Goal: Check status: Check status

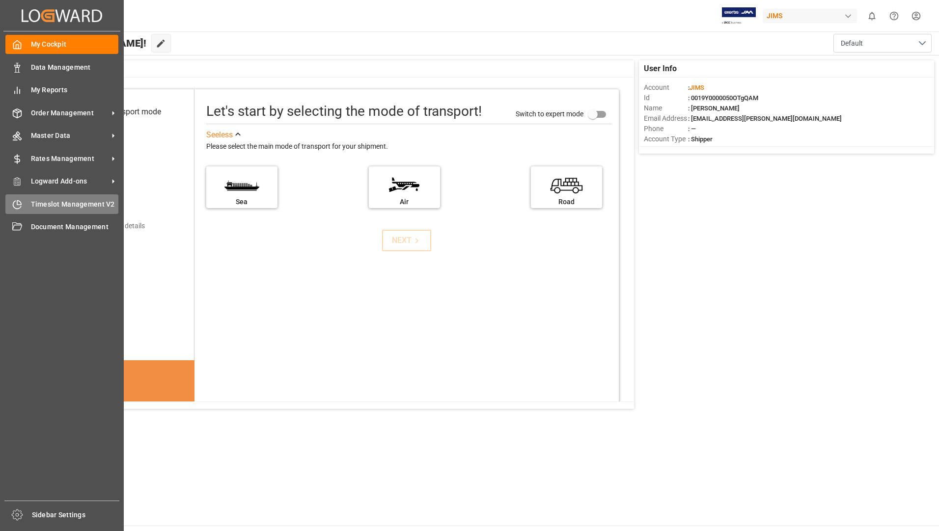
click at [38, 205] on span "Timeslot Management V2" at bounding box center [75, 204] width 88 height 10
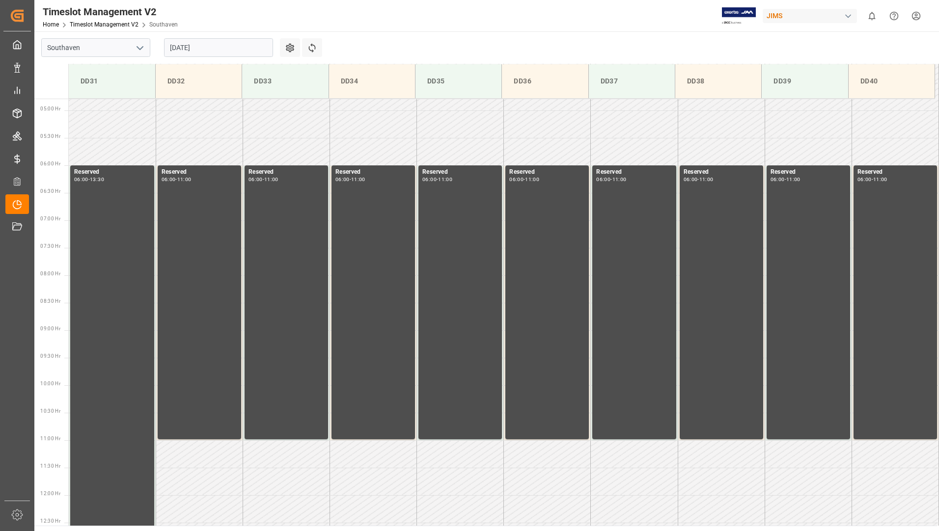
scroll to position [269, 0]
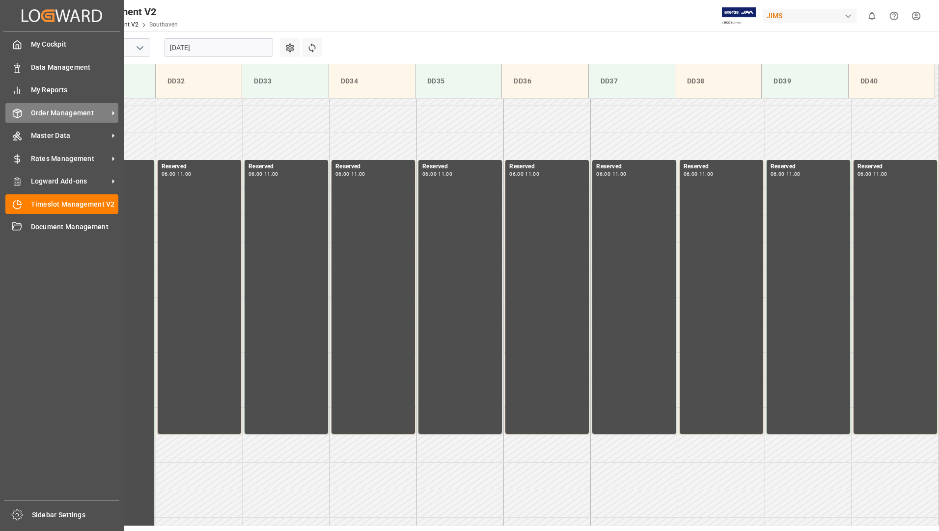
click at [19, 111] on line at bounding box center [17, 111] width 4 height 2
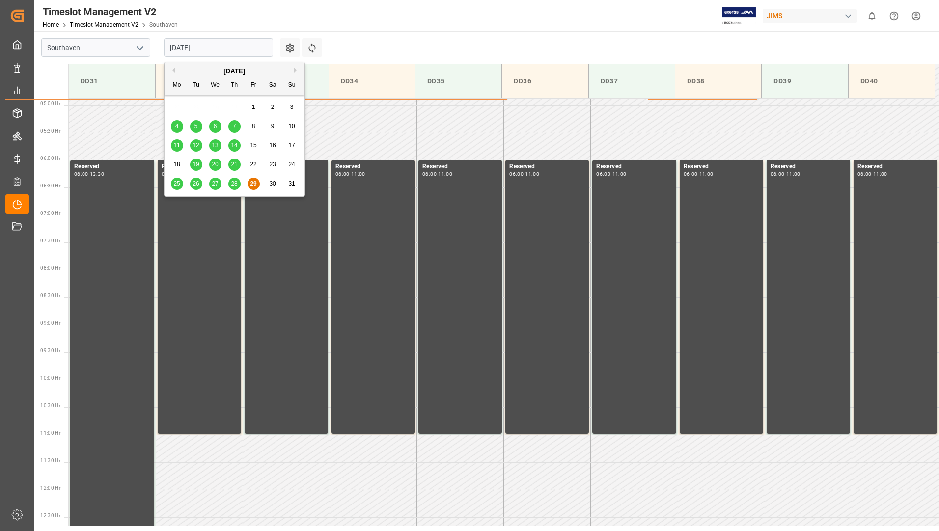
click at [211, 44] on input "[DATE]" at bounding box center [218, 47] width 109 height 19
click at [295, 69] on button "Next Month" at bounding box center [297, 70] width 6 height 6
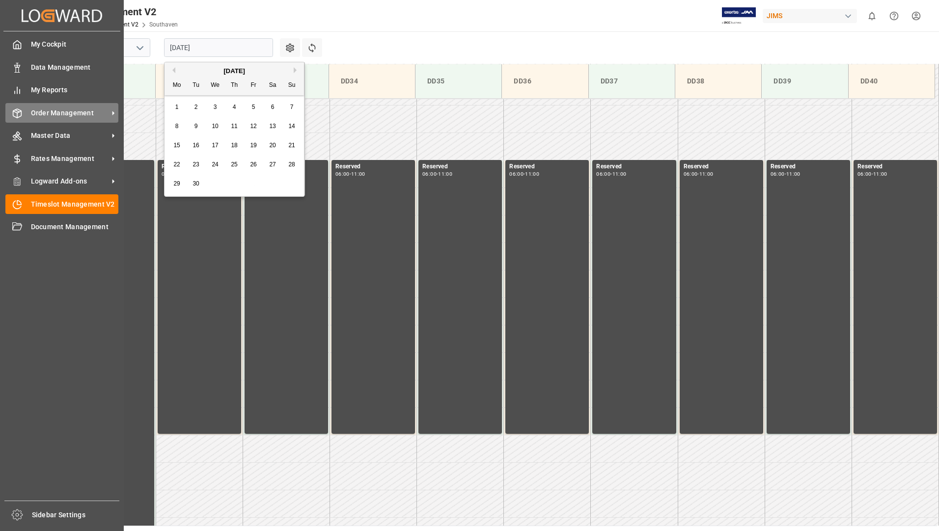
click at [61, 118] on span "Order Management" at bounding box center [70, 113] width 78 height 10
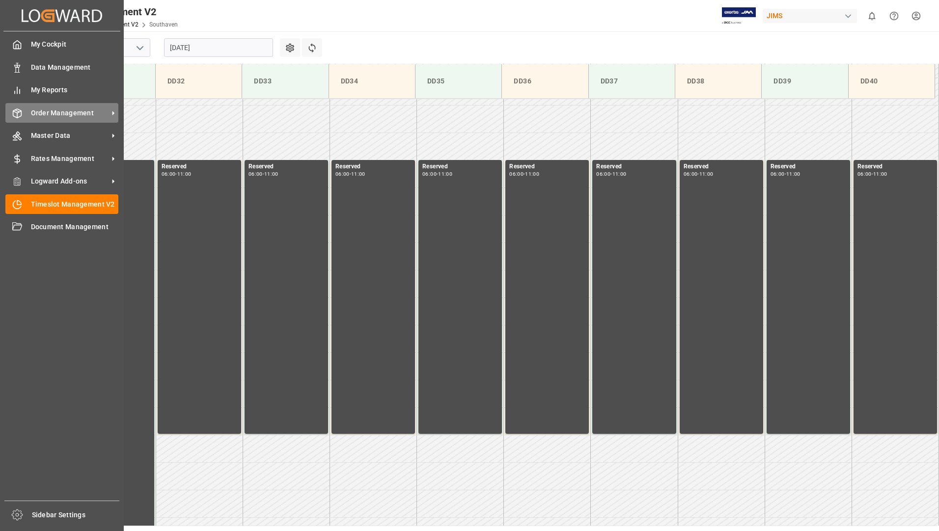
click at [53, 116] on span "Order Management" at bounding box center [70, 113] width 78 height 10
click at [57, 115] on span "Order Management" at bounding box center [70, 113] width 78 height 10
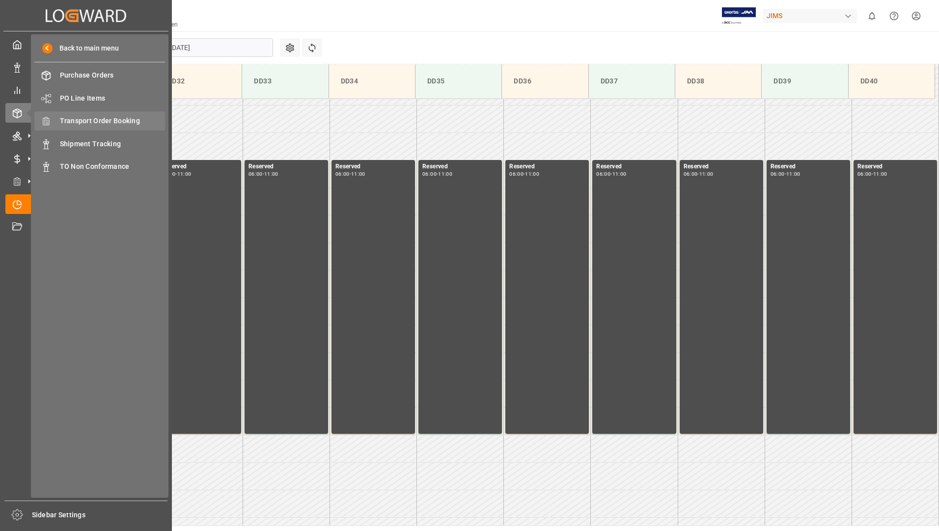
click at [135, 114] on div "Transport Order Booking Transport Order Booking" at bounding box center [99, 120] width 131 height 19
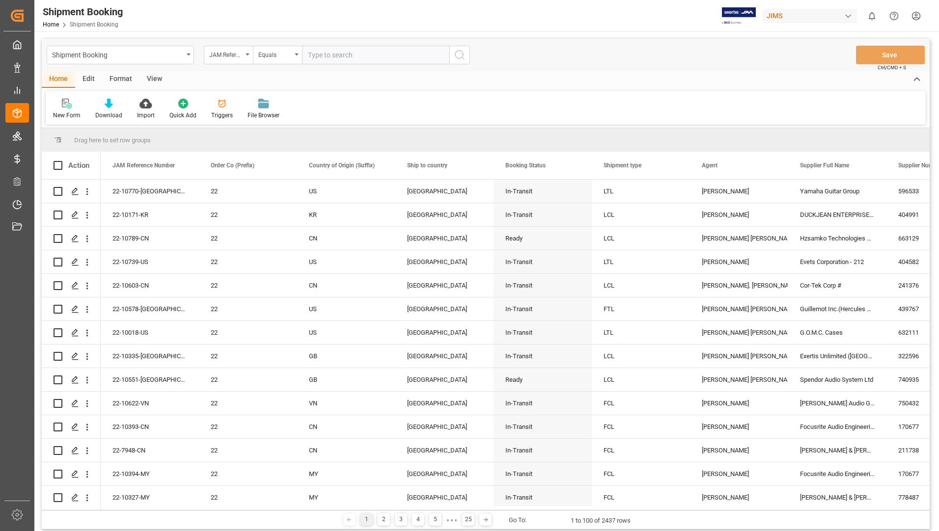
click at [377, 54] on input "text" at bounding box center [375, 55] width 147 height 19
type input "22-9278-cn"
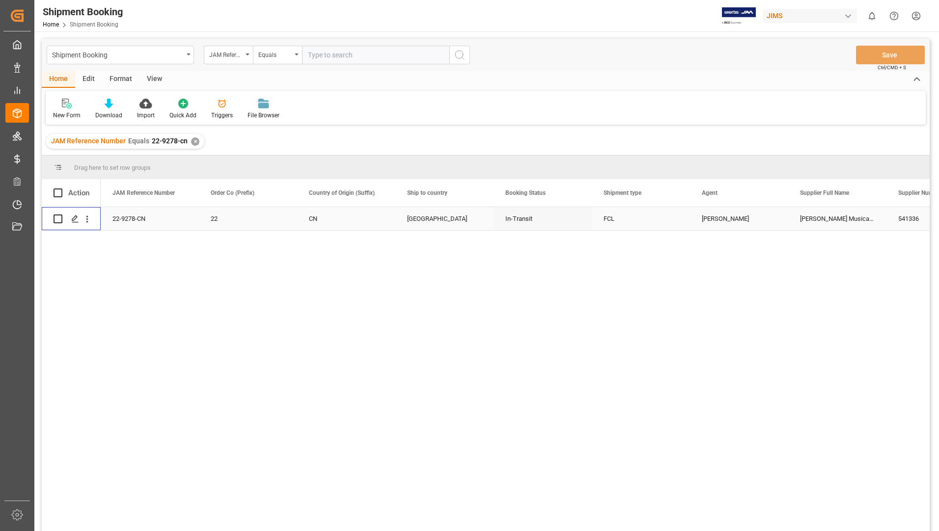
click at [57, 219] on input "Press Space to toggle row selection (unchecked)" at bounding box center [58, 219] width 9 height 9
checkbox input "true"
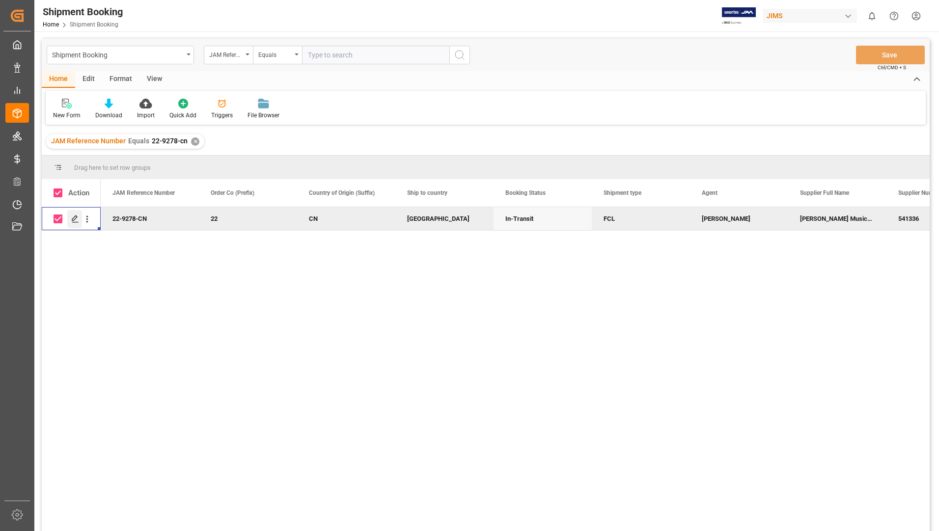
click at [74, 219] on icon "Press SPACE to deselect this row." at bounding box center [75, 219] width 8 height 8
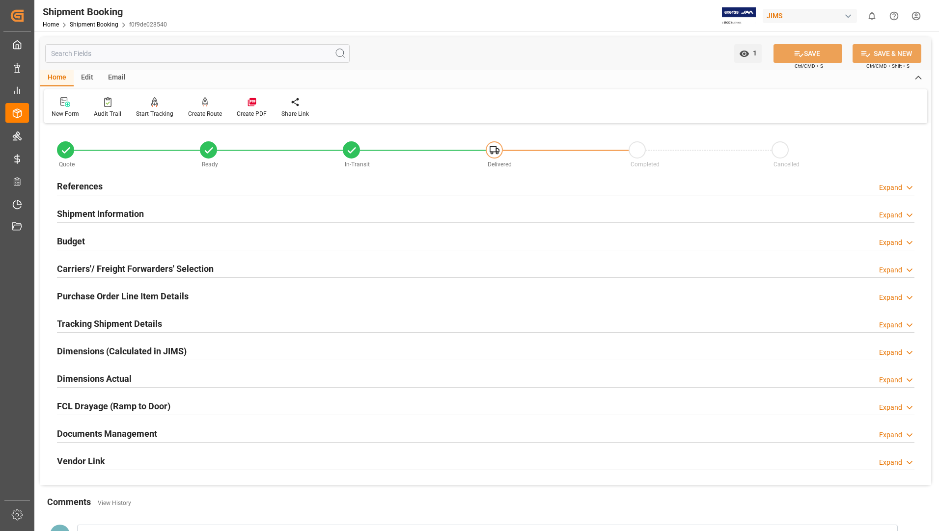
click at [102, 430] on h2 "Documents Management" at bounding box center [107, 433] width 100 height 13
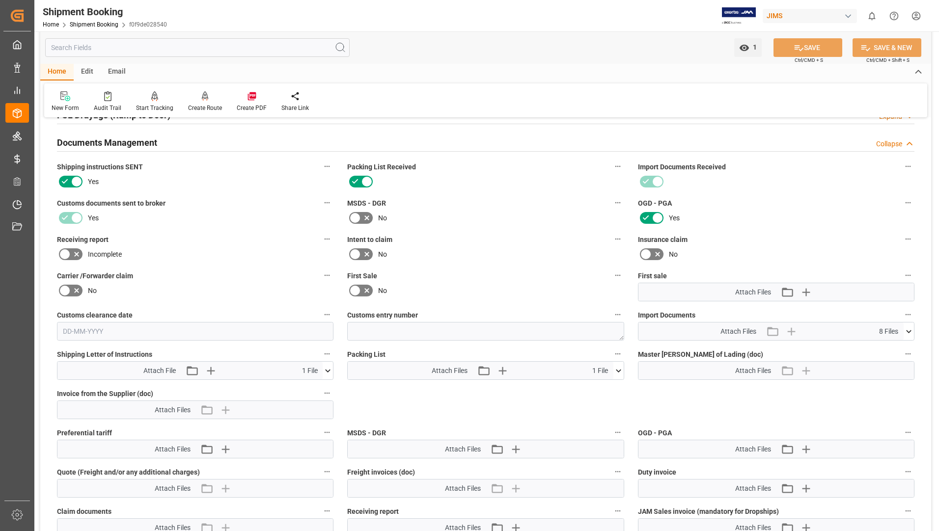
scroll to position [295, 0]
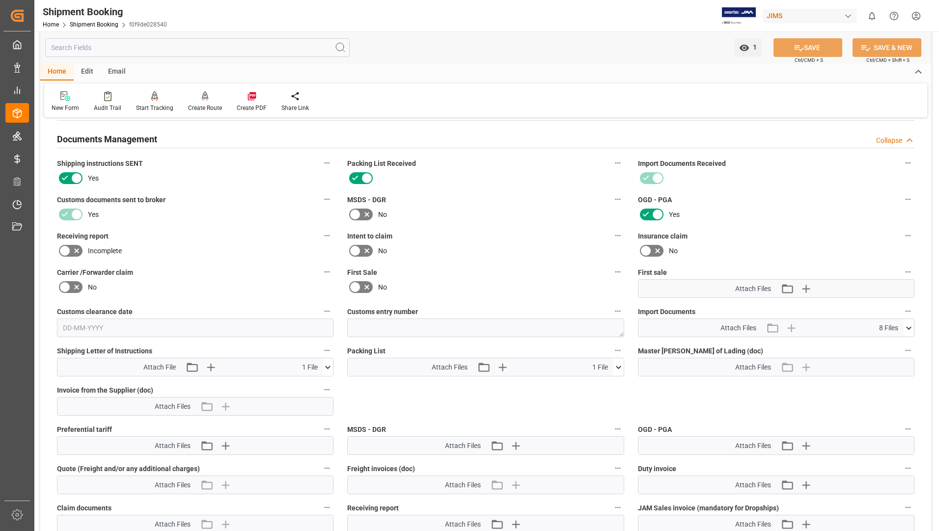
click at [618, 369] on icon at bounding box center [618, 367] width 10 height 10
click at [613, 383] on icon at bounding box center [612, 385] width 9 height 6
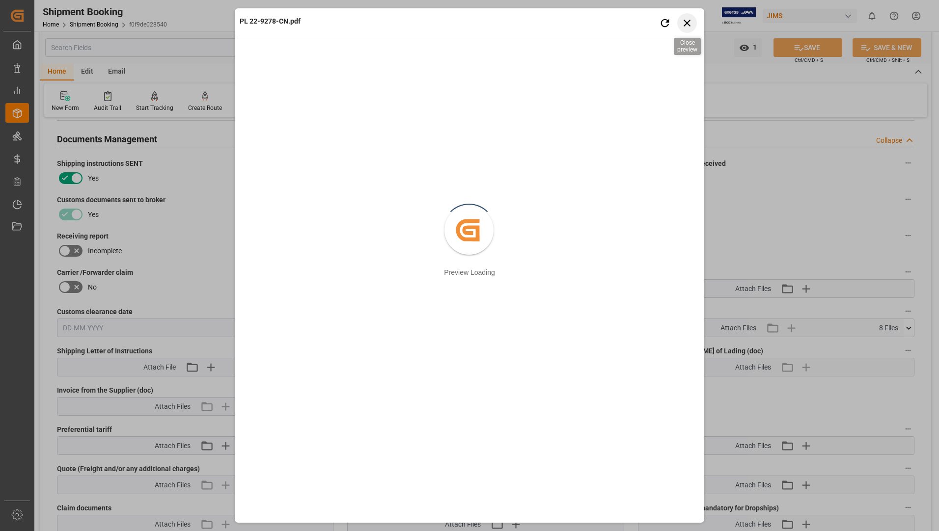
click at [685, 22] on icon "button" at bounding box center [687, 23] width 12 height 12
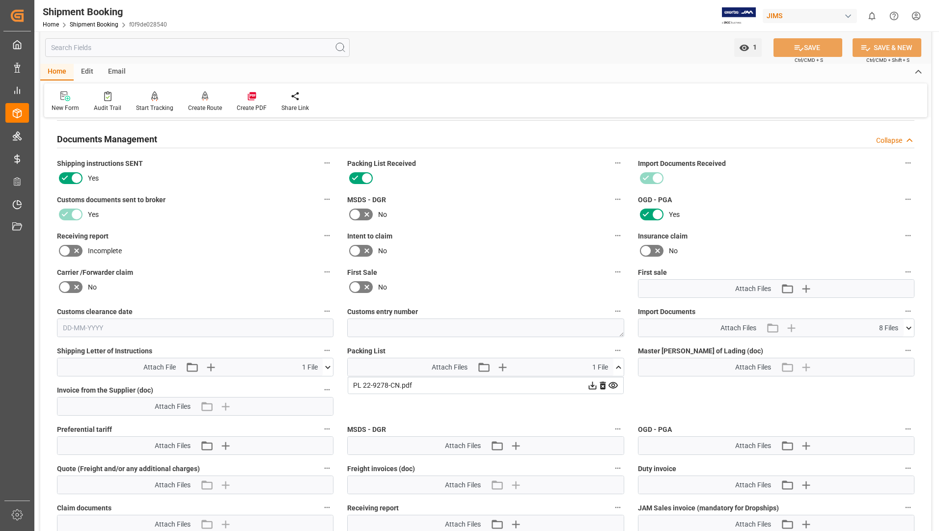
click at [907, 328] on icon at bounding box center [908, 328] width 10 height 10
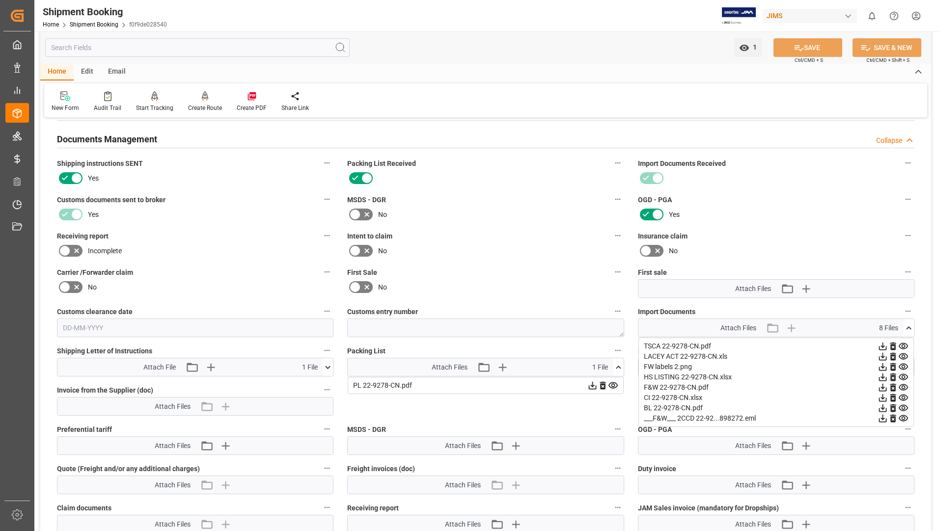
click at [883, 378] on icon at bounding box center [883, 378] width 8 height 8
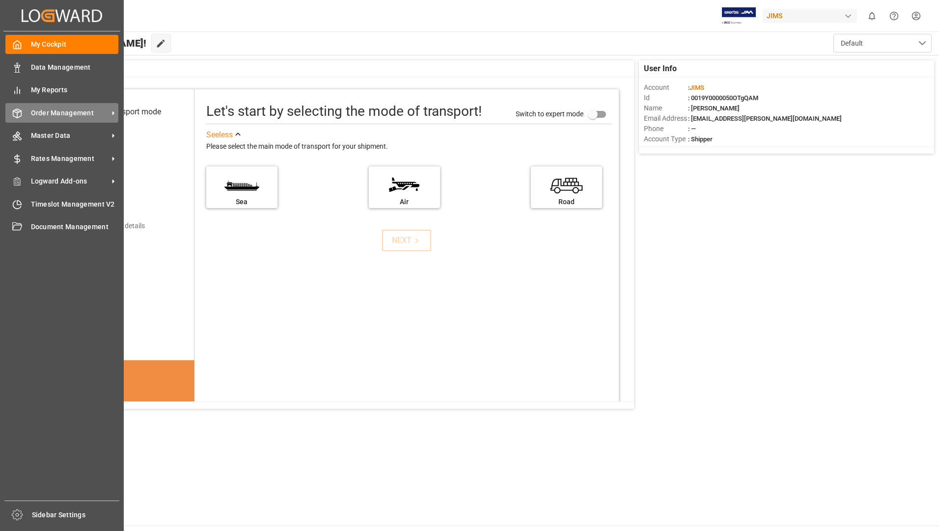
click at [70, 115] on span "Order Management" at bounding box center [70, 113] width 78 height 10
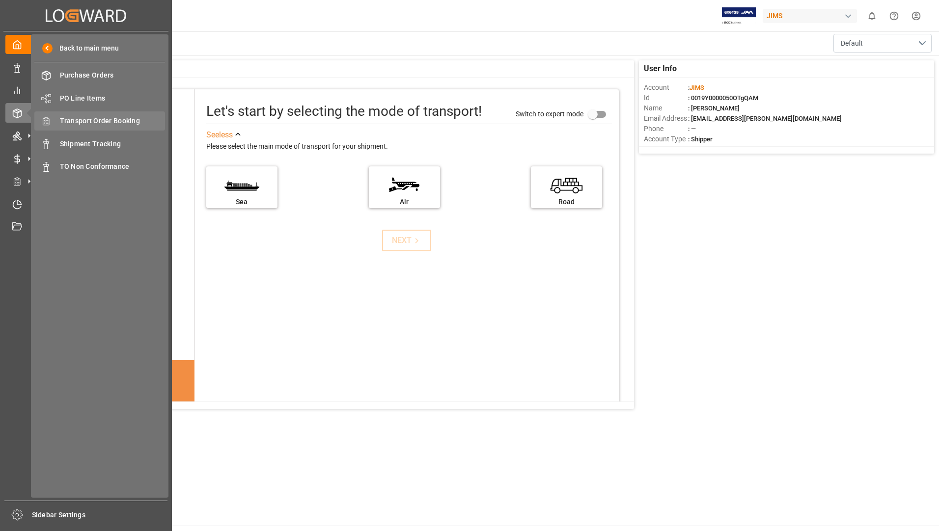
click at [143, 125] on span "Transport Order Booking" at bounding box center [113, 121] width 106 height 10
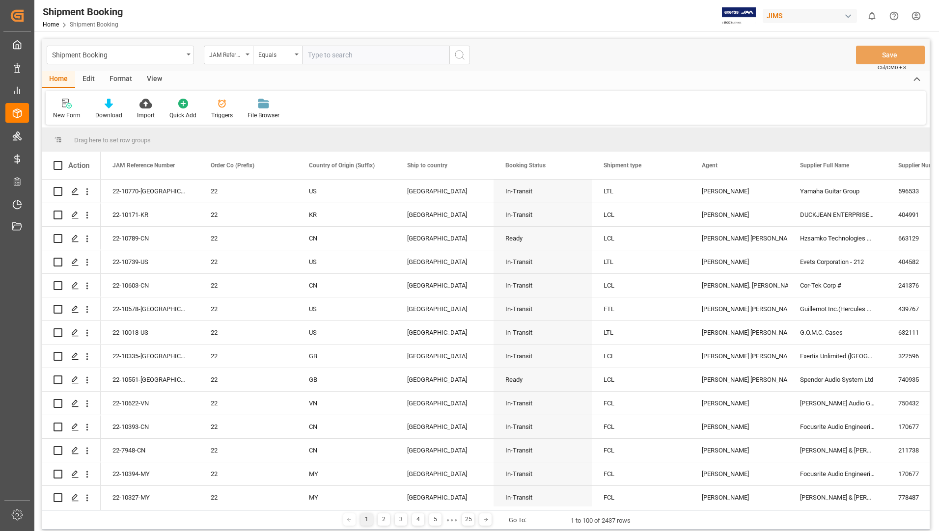
click at [385, 54] on input "text" at bounding box center [375, 55] width 147 height 19
type input "22-9278-CN"
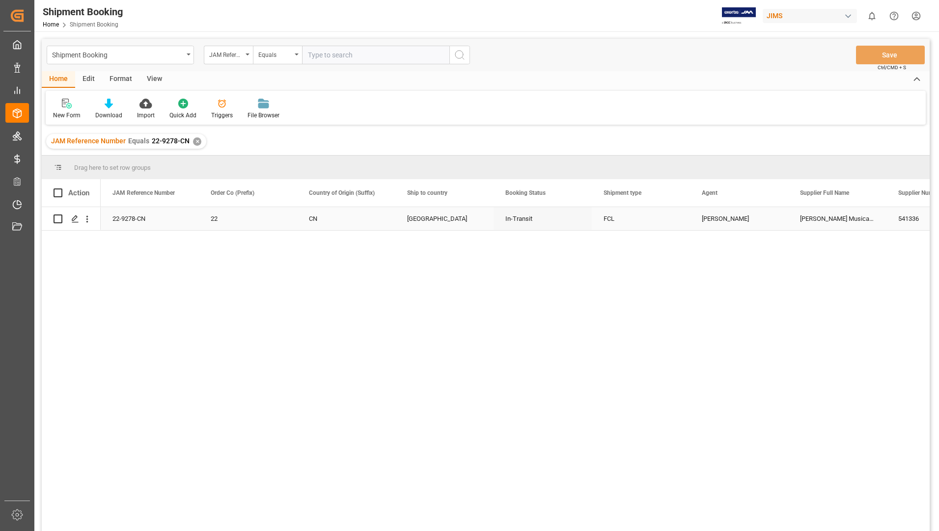
click at [60, 221] on input "Press Space to toggle row selection (unchecked)" at bounding box center [58, 219] width 9 height 9
checkbox input "true"
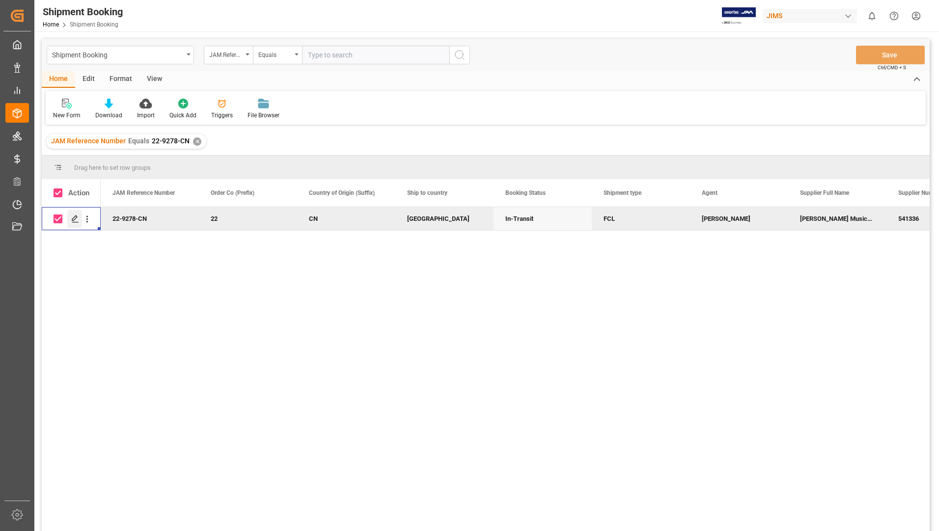
click at [75, 218] on icon "Press SPACE to deselect this row." at bounding box center [75, 219] width 8 height 8
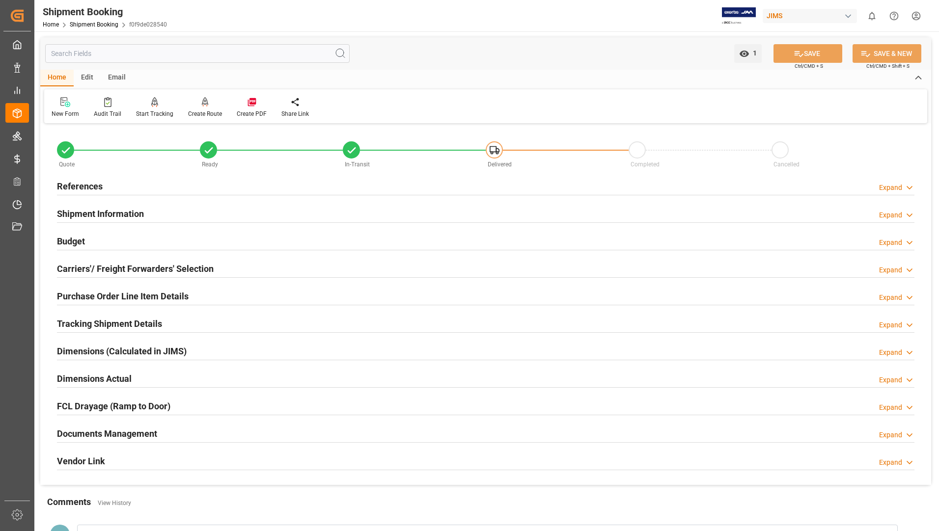
click at [108, 430] on h2 "Documents Management" at bounding box center [107, 433] width 100 height 13
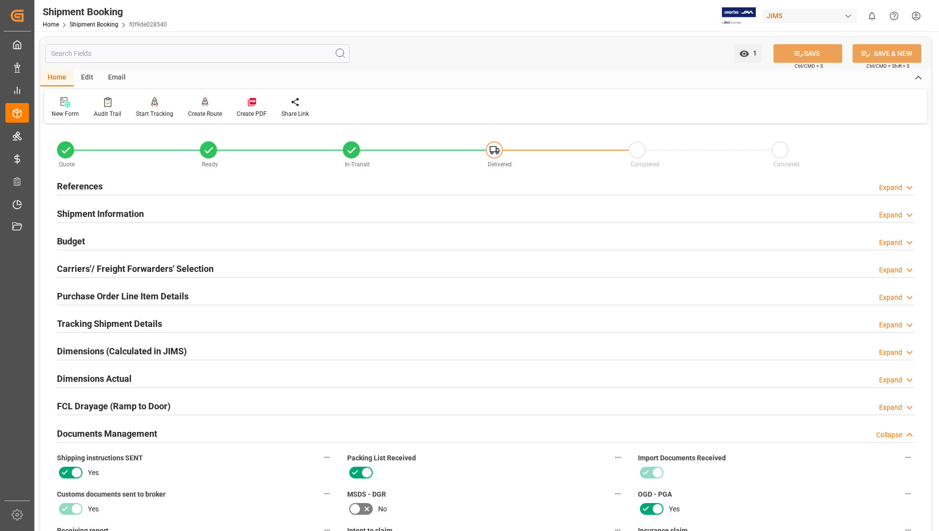
scroll to position [295, 0]
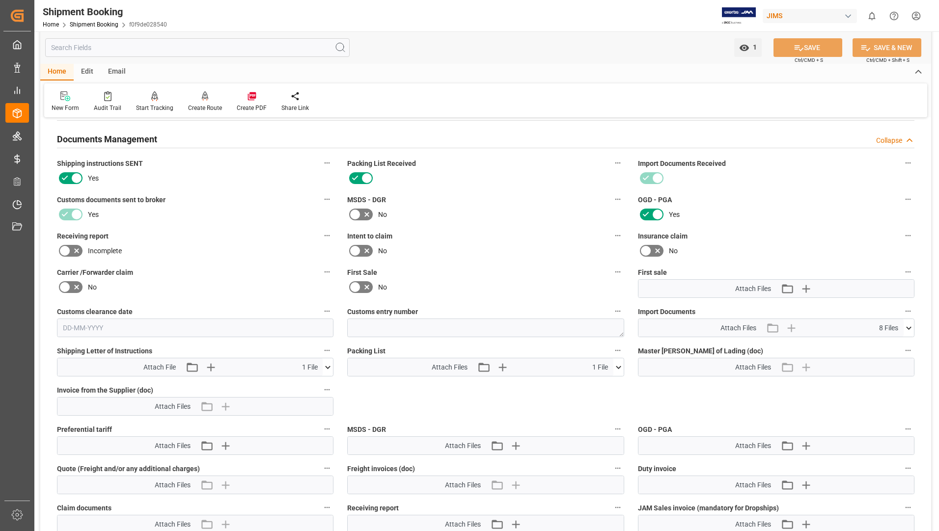
click at [618, 369] on icon at bounding box center [618, 367] width 10 height 10
click at [592, 384] on icon at bounding box center [592, 386] width 8 height 8
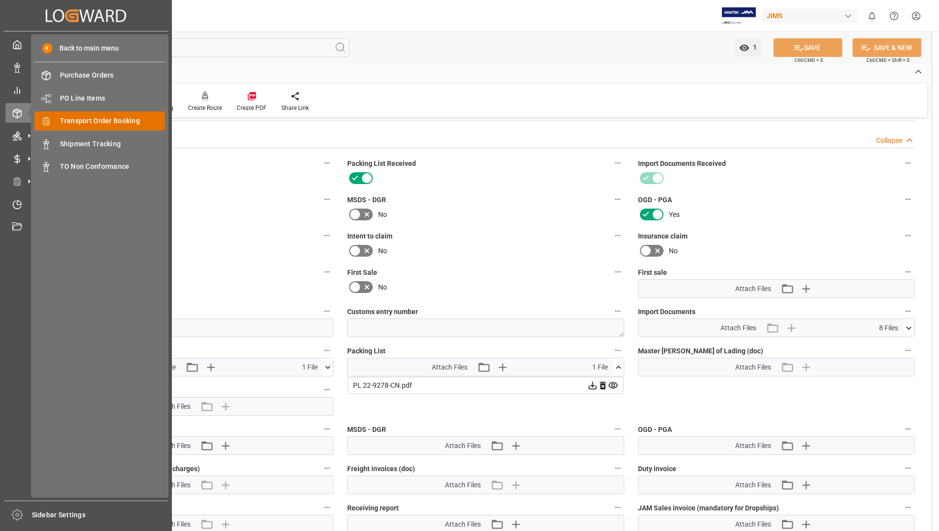
click at [101, 117] on span "Transport Order Booking" at bounding box center [113, 121] width 106 height 10
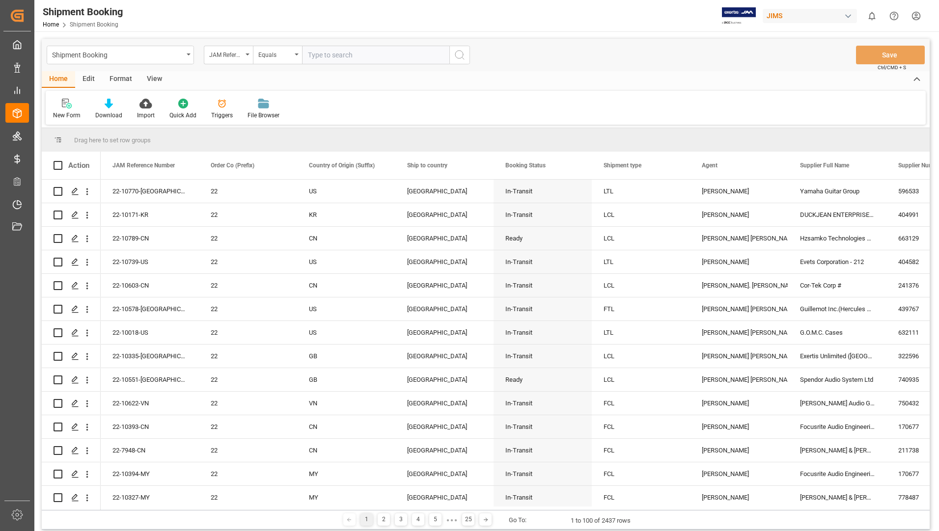
click at [341, 58] on input "text" at bounding box center [375, 55] width 147 height 19
type input "22-9278-CN"
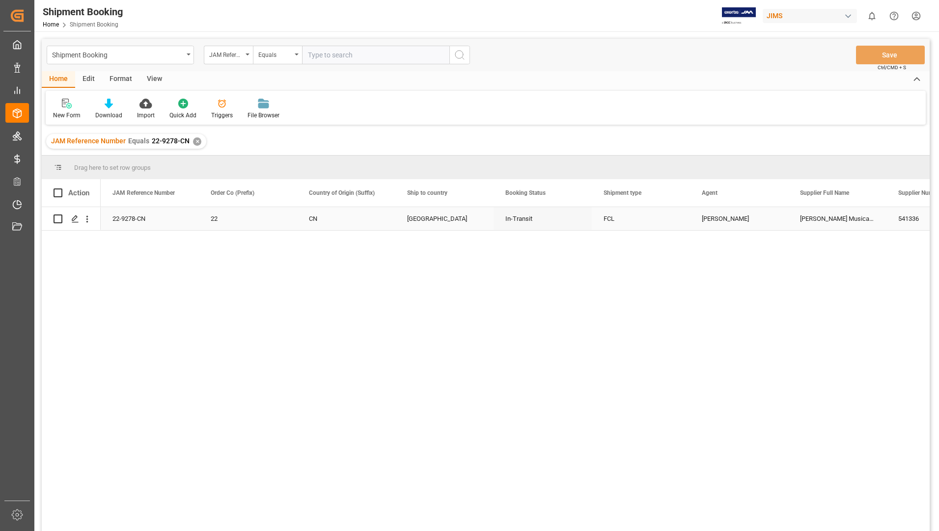
click at [59, 217] on input "Press Space to toggle row selection (unchecked)" at bounding box center [58, 219] width 9 height 9
checkbox input "true"
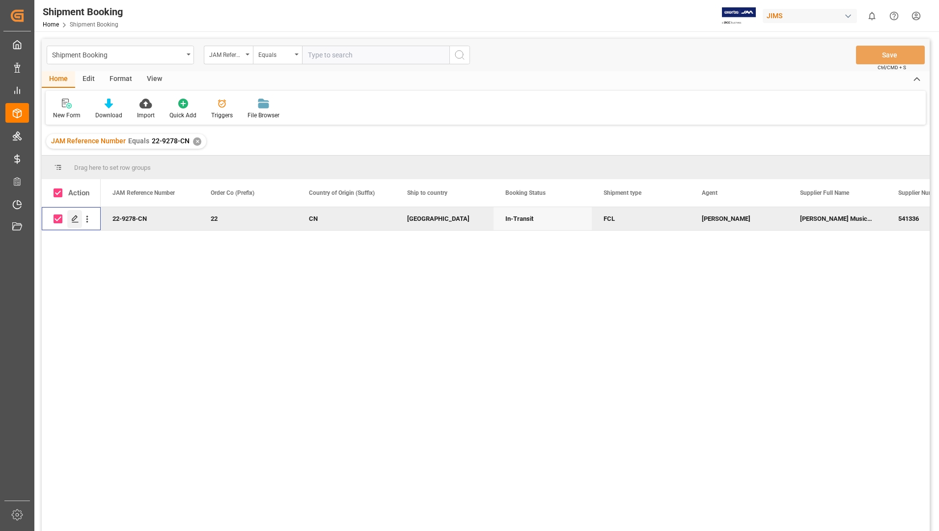
click at [73, 217] on icon "Press SPACE to deselect this row." at bounding box center [75, 219] width 8 height 8
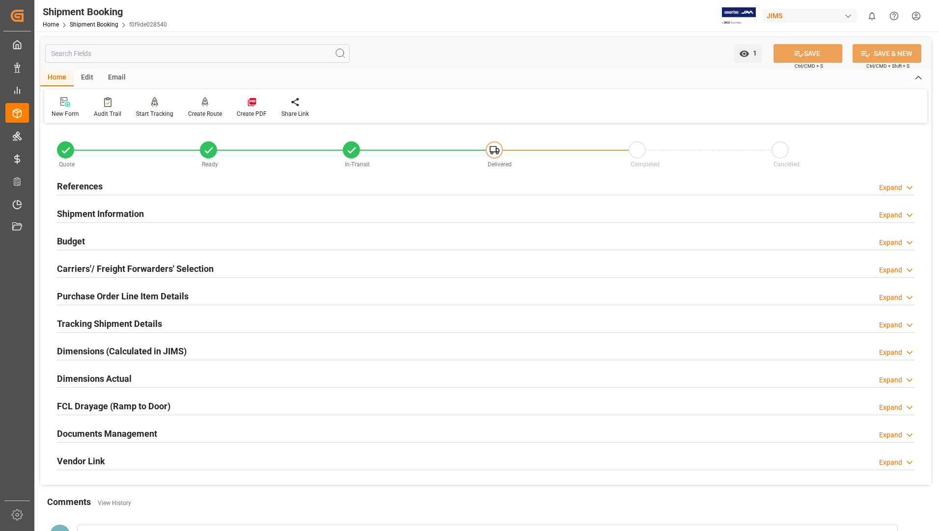
click at [99, 353] on h2 "Dimensions (Calculated in JIMS)" at bounding box center [122, 351] width 130 height 13
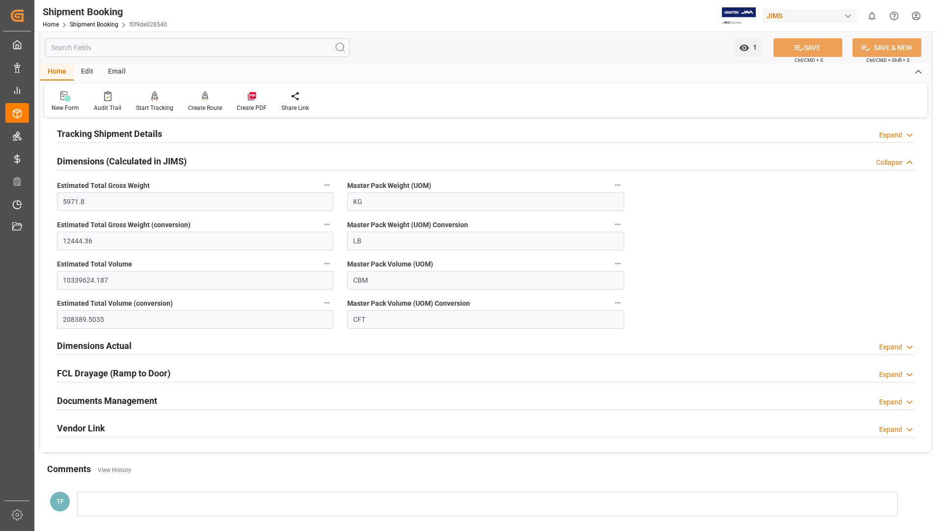
scroll to position [196, 0]
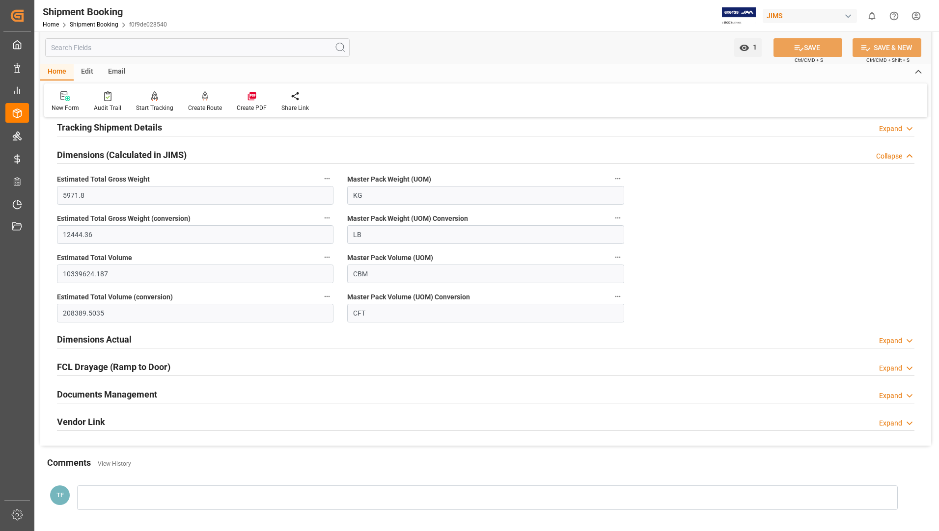
click at [103, 339] on h2 "Dimensions Actual" at bounding box center [94, 339] width 75 height 13
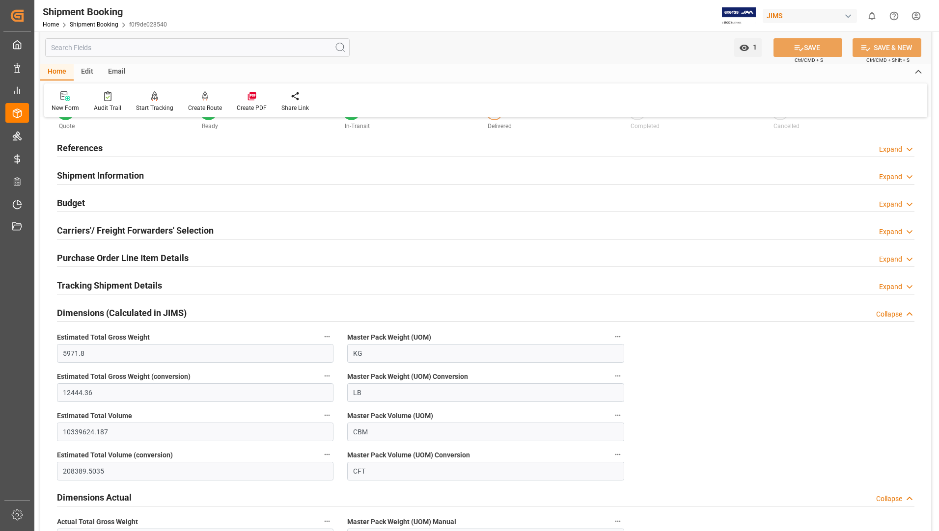
scroll to position [0, 0]
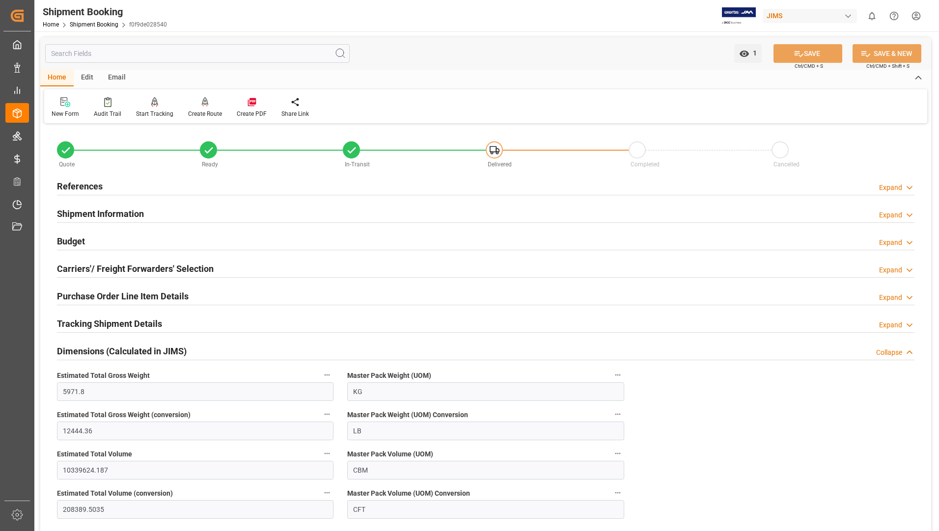
click at [113, 226] on div "Shipment Information Expand" at bounding box center [485, 213] width 871 height 27
click at [114, 219] on h2 "Shipment Information" at bounding box center [100, 213] width 87 height 13
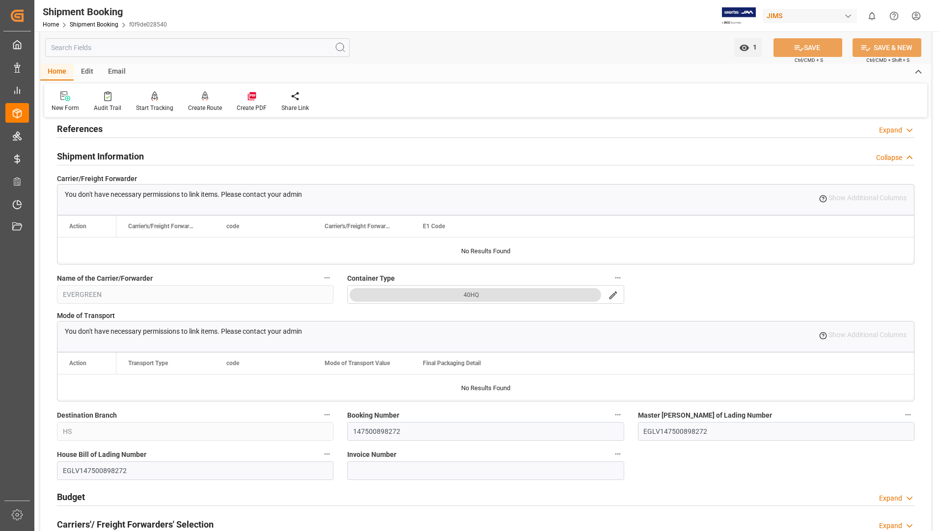
scroll to position [147, 0]
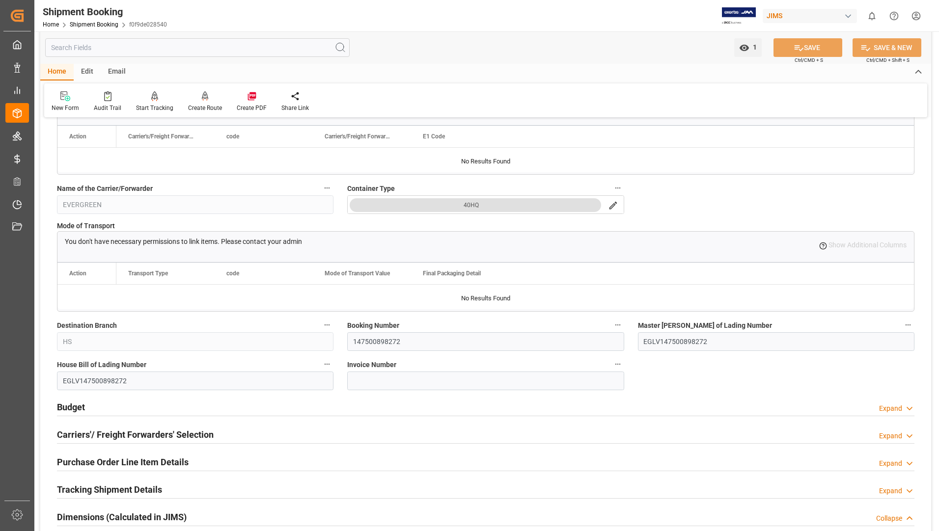
click at [87, 432] on h2 "Carriers'/ Freight Forwarders' Selection" at bounding box center [135, 434] width 157 height 13
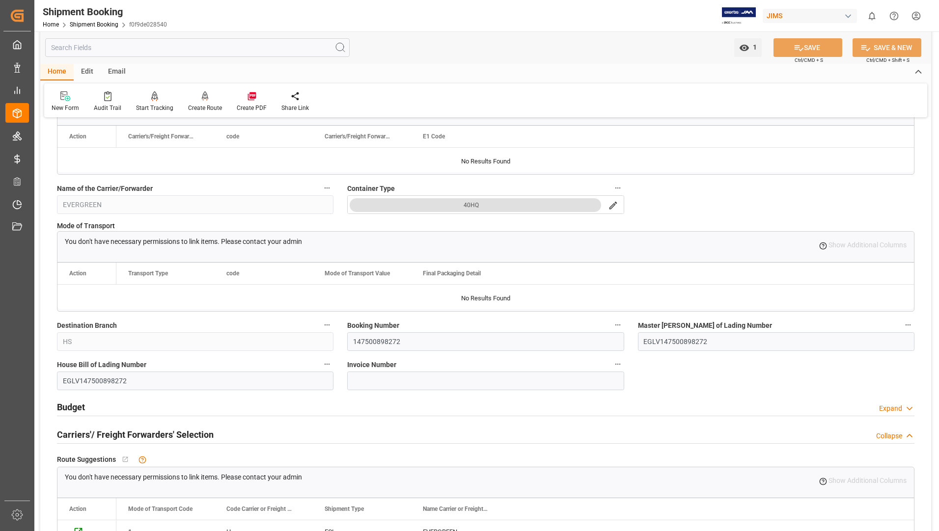
scroll to position [393, 0]
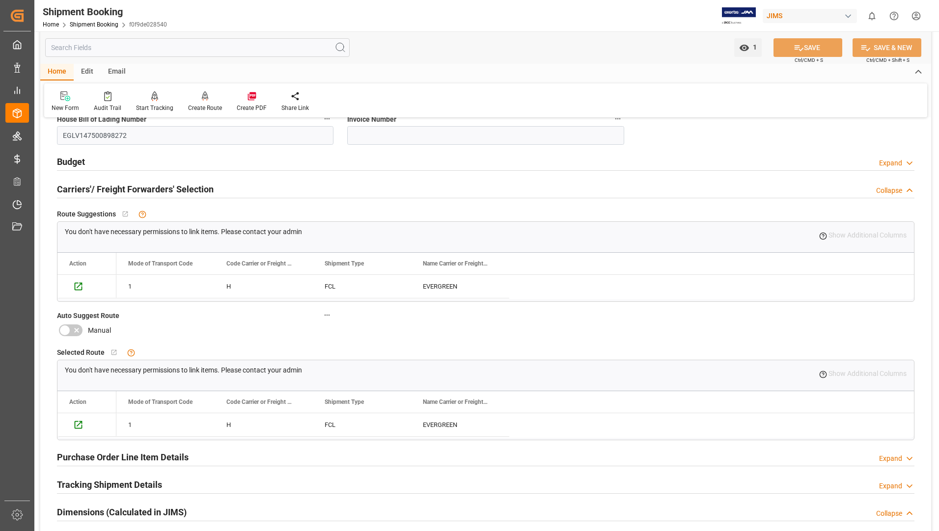
click at [136, 449] on div "Purchase Order Line Item Details" at bounding box center [123, 456] width 132 height 19
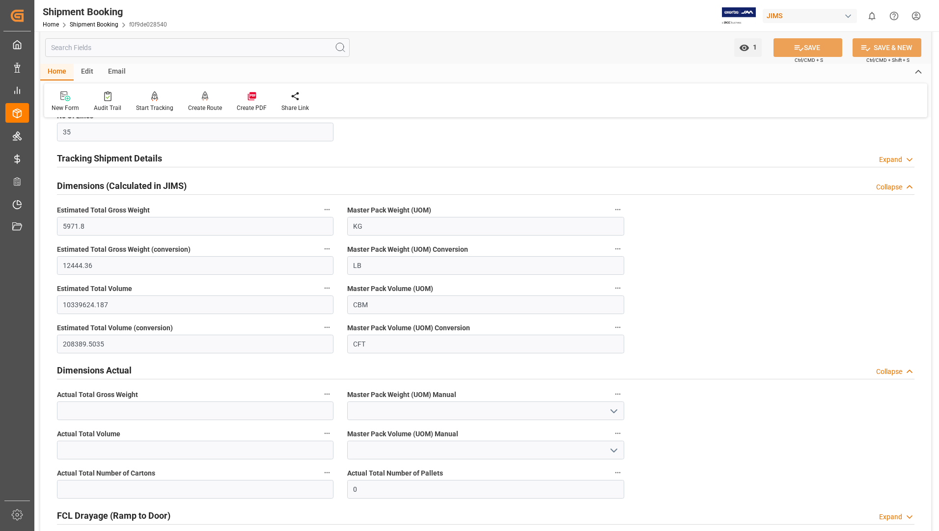
scroll to position [1340, 0]
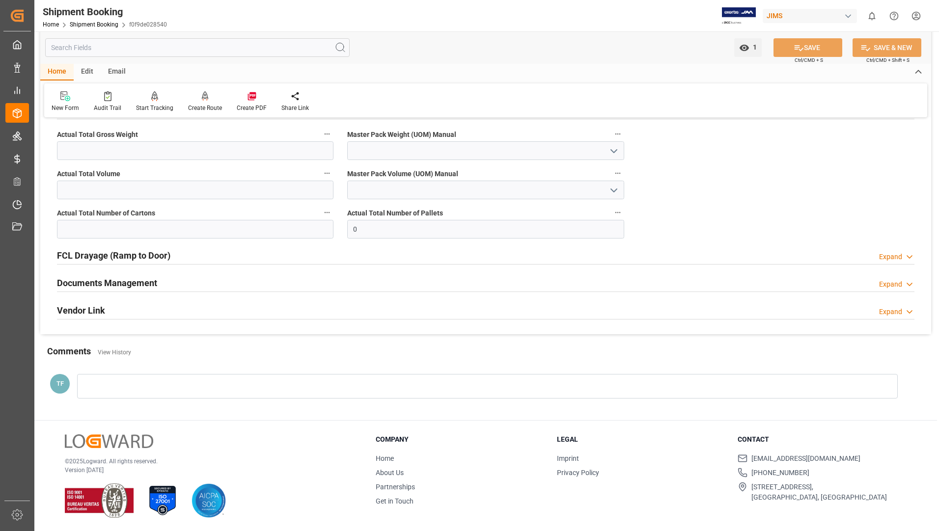
click at [129, 252] on h2 "FCL Drayage (Ramp to Door)" at bounding box center [113, 255] width 113 height 13
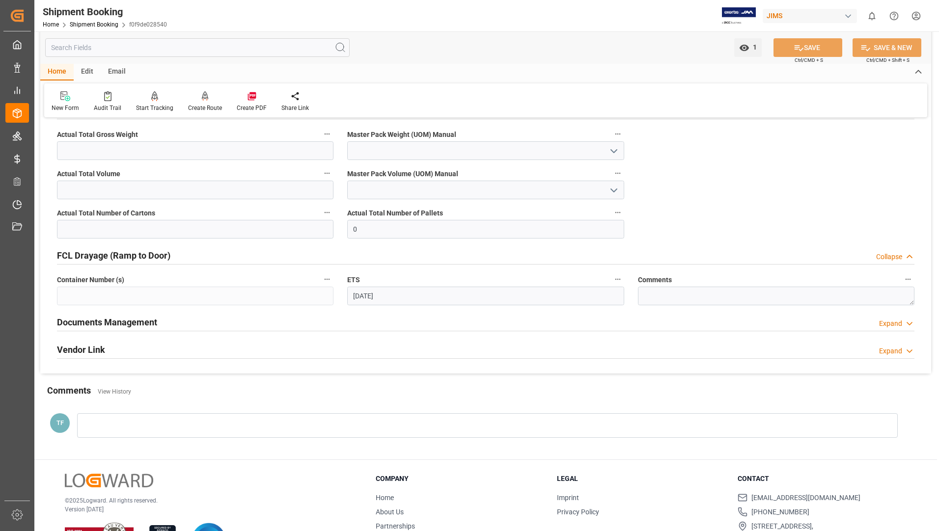
scroll to position [1380, 0]
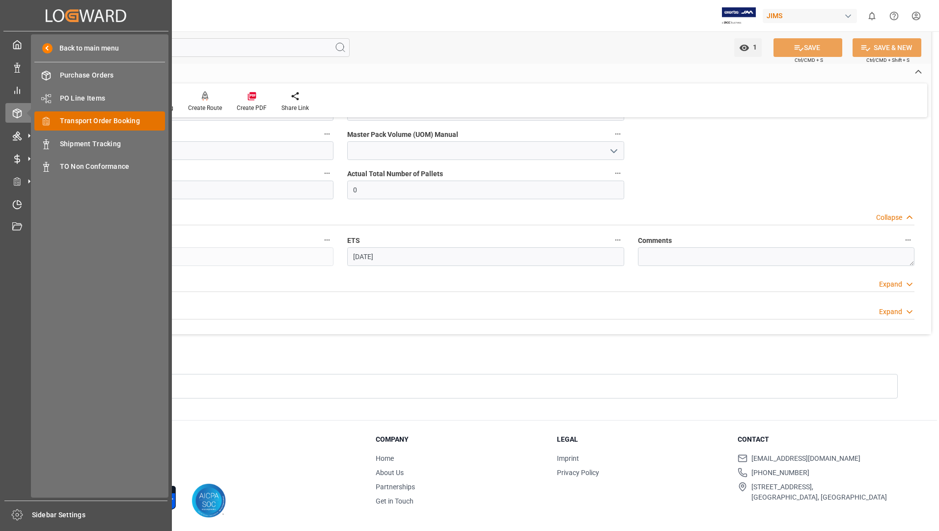
click at [93, 121] on span "Transport Order Booking" at bounding box center [113, 121] width 106 height 10
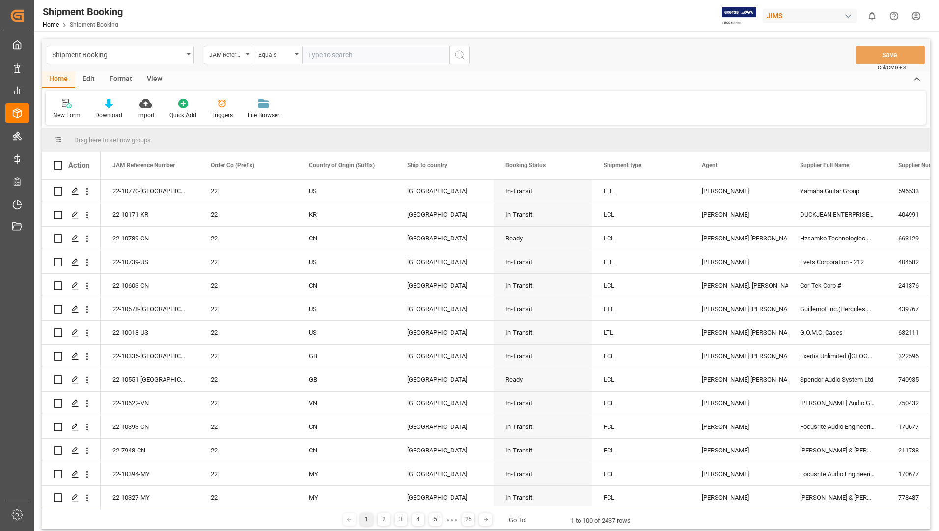
click at [367, 52] on input "text" at bounding box center [375, 55] width 147 height 19
type input "22-10638-us"
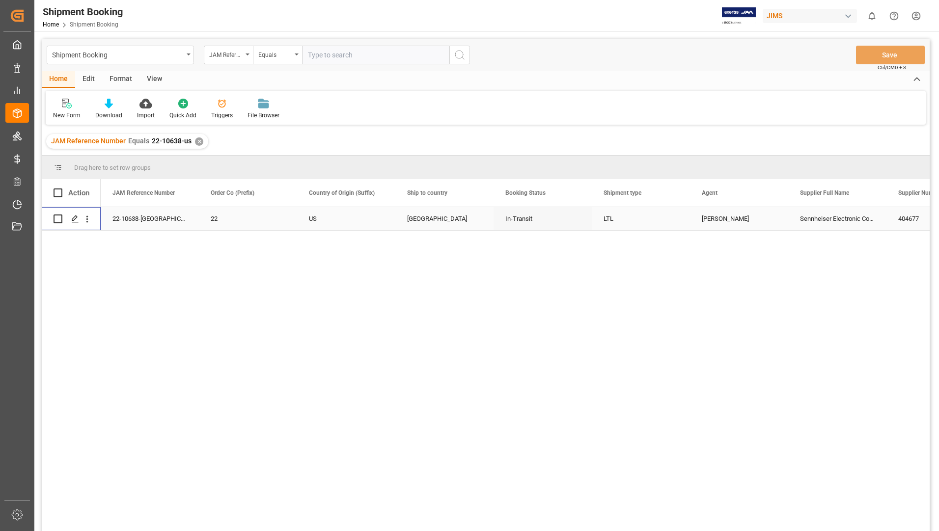
click at [59, 217] on input "Press Space to toggle row selection (unchecked)" at bounding box center [58, 219] width 9 height 9
checkbox input "true"
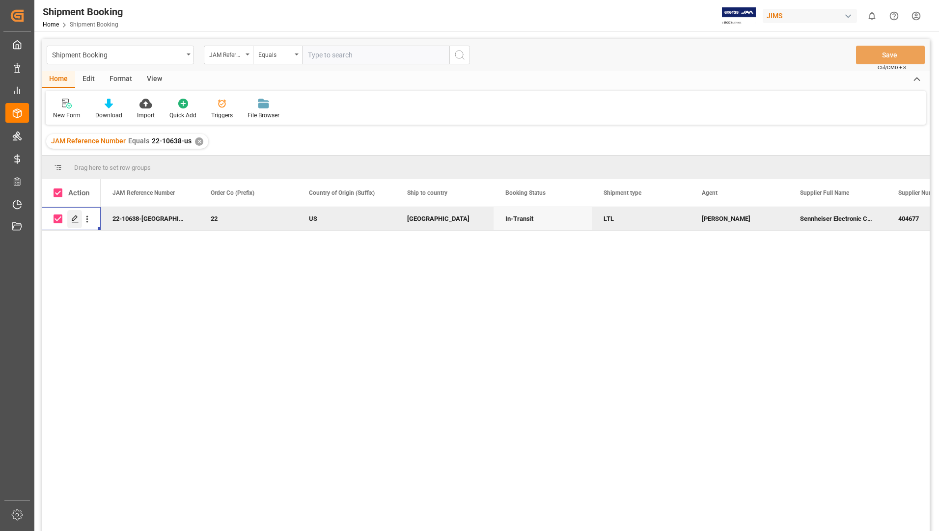
click at [76, 215] on div "Press SPACE to deselect this row." at bounding box center [74, 219] width 15 height 18
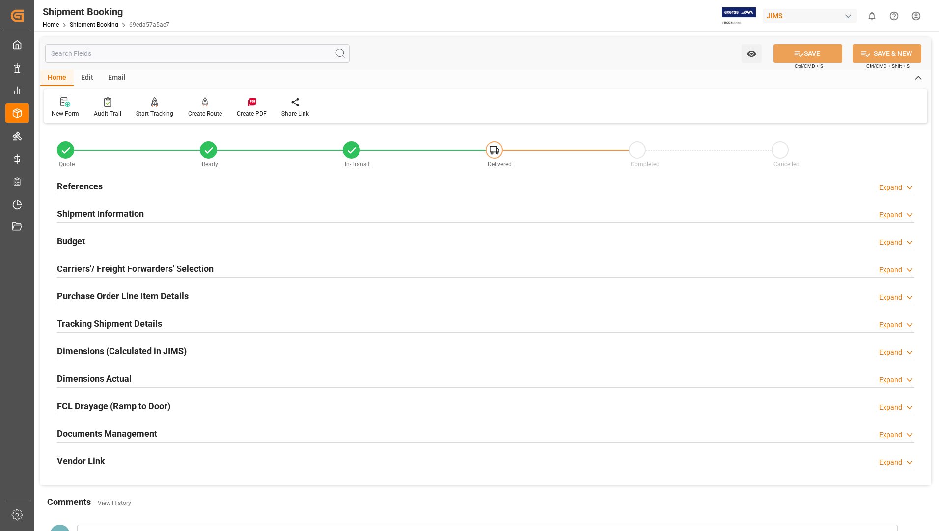
click at [95, 428] on h2 "Documents Management" at bounding box center [107, 433] width 100 height 13
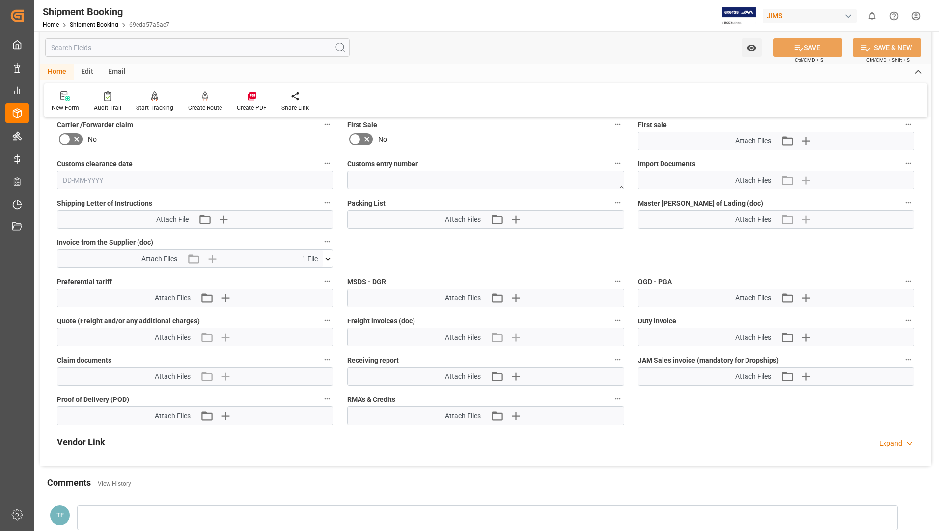
scroll to position [442, 0]
click at [328, 256] on icon at bounding box center [328, 259] width 10 height 10
click at [322, 276] on icon at bounding box center [322, 277] width 9 height 6
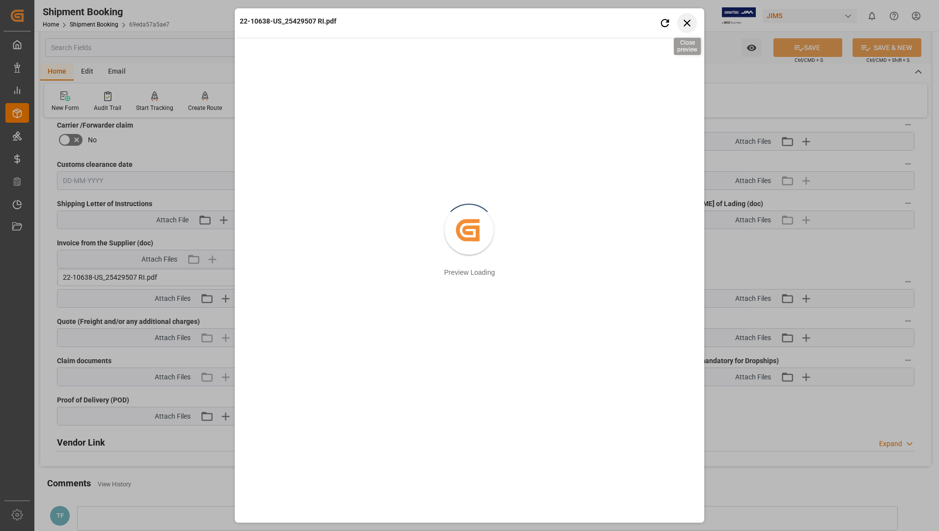
click at [683, 22] on icon "button" at bounding box center [687, 23] width 12 height 12
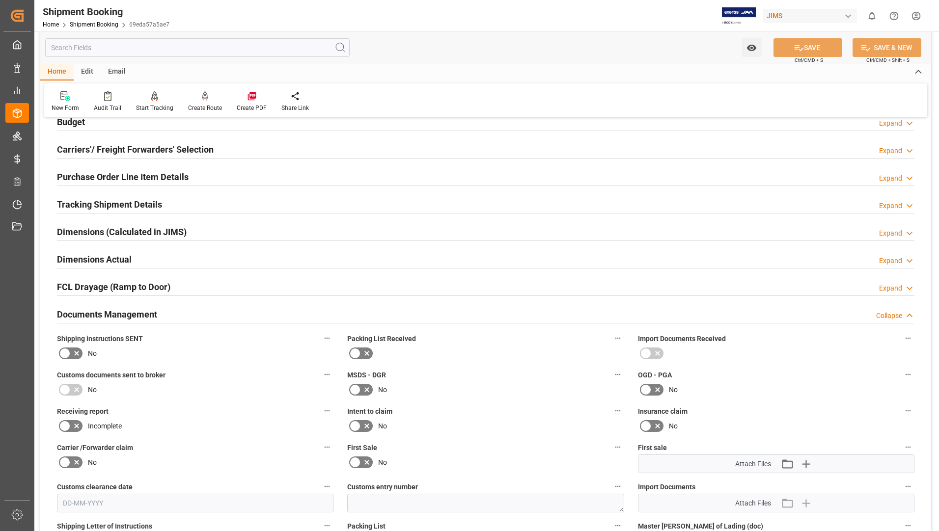
scroll to position [98, 0]
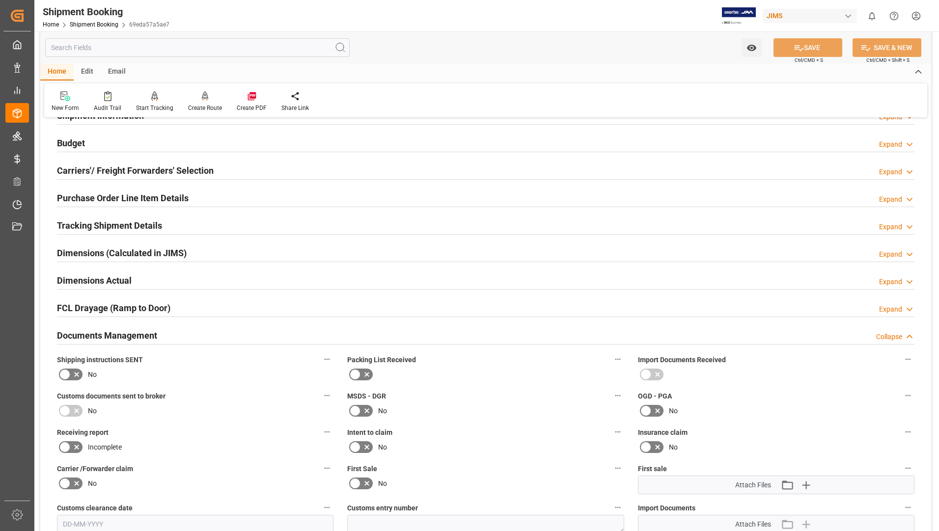
click at [142, 219] on h2 "Tracking Shipment Details" at bounding box center [109, 225] width 105 height 13
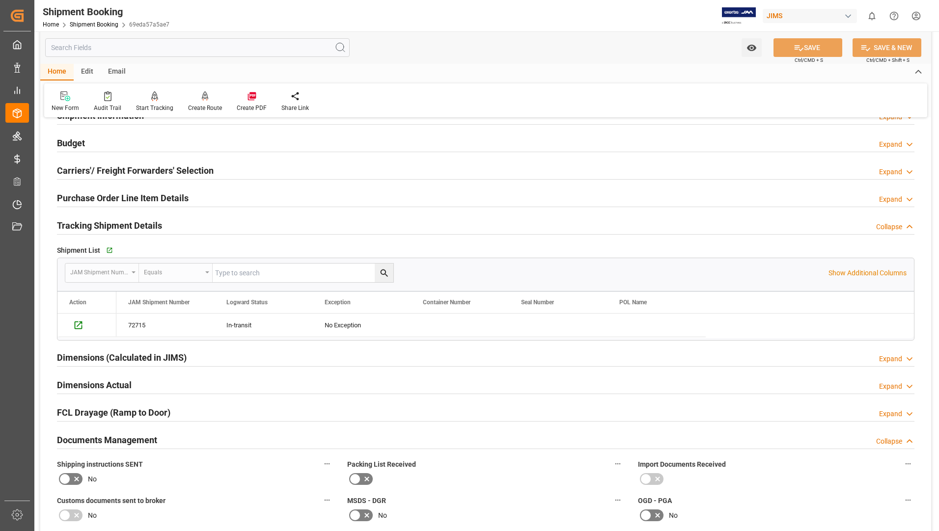
click at [156, 198] on h2 "Purchase Order Line Item Details" at bounding box center [123, 197] width 132 height 13
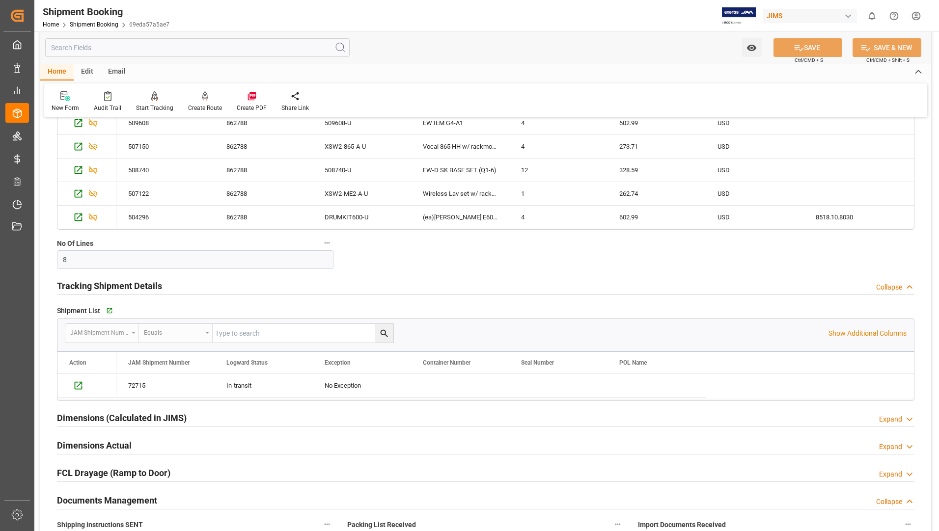
scroll to position [442, 0]
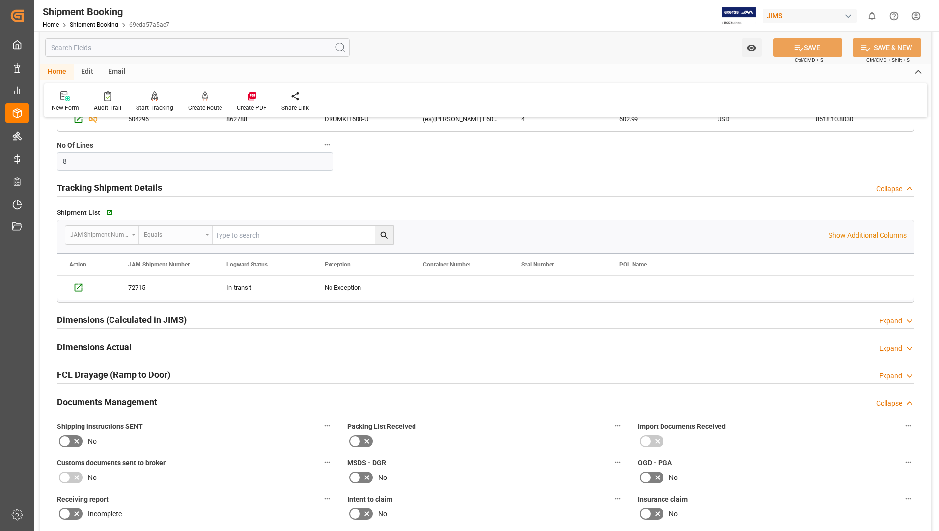
click at [126, 341] on h2 "Dimensions Actual" at bounding box center [94, 347] width 75 height 13
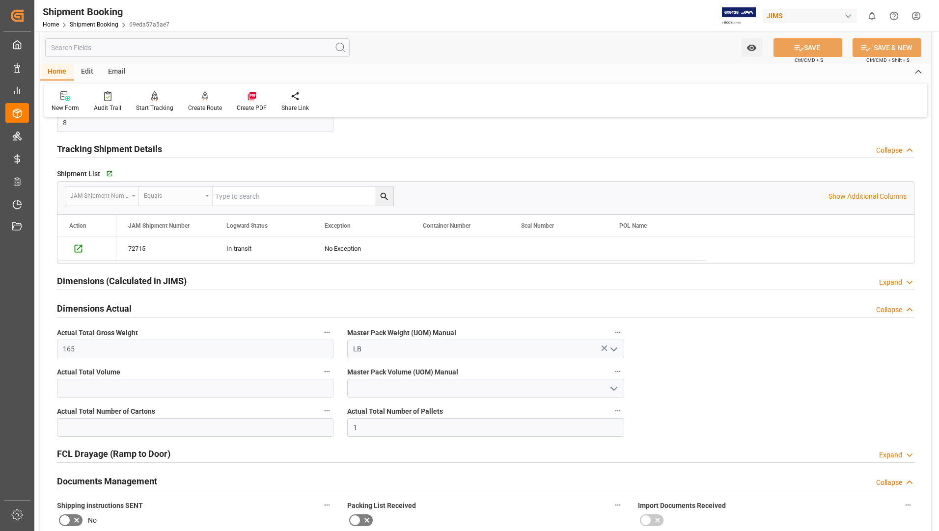
scroll to position [540, 0]
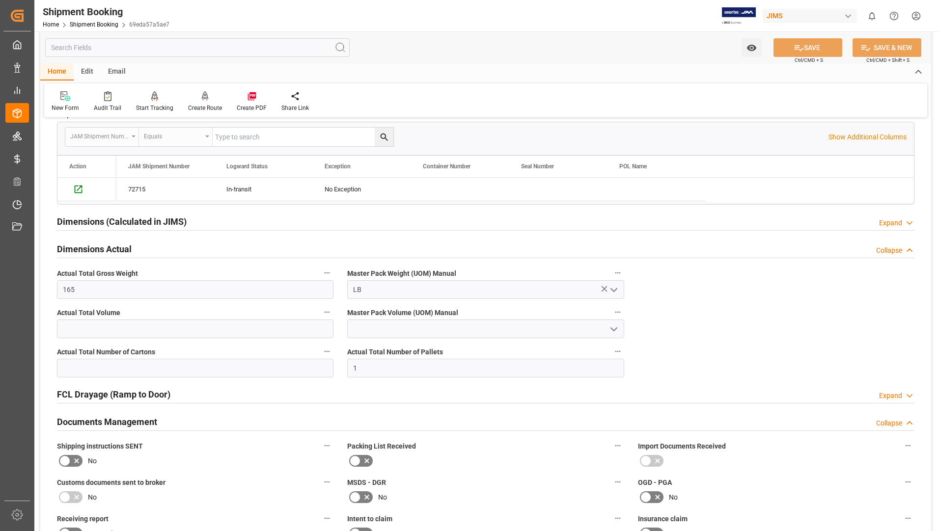
click at [138, 223] on h2 "Dimensions (Calculated in JIMS)" at bounding box center [122, 221] width 130 height 13
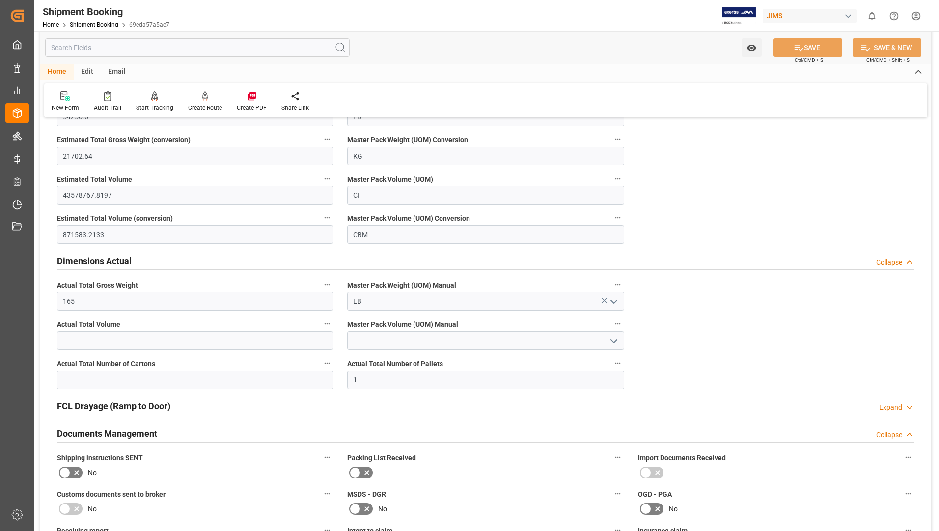
scroll to position [687, 0]
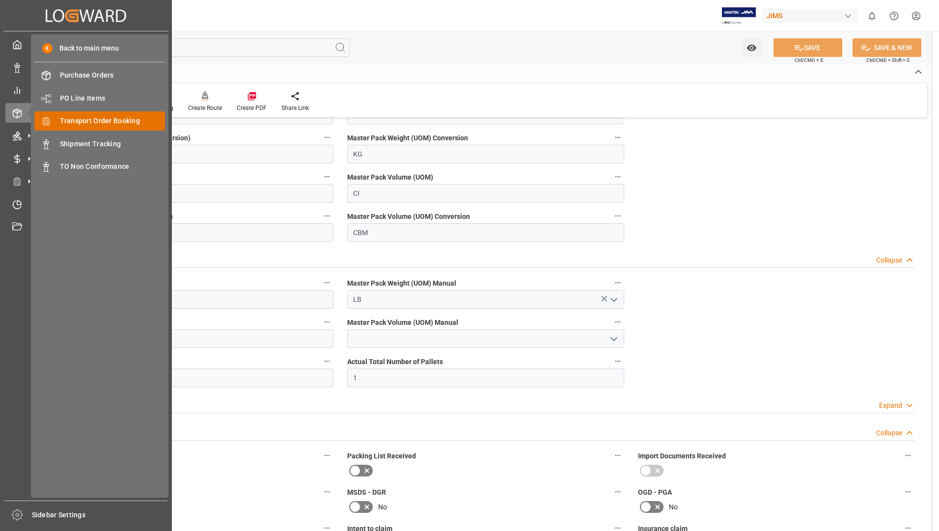
click at [107, 117] on span "Transport Order Booking" at bounding box center [113, 121] width 106 height 10
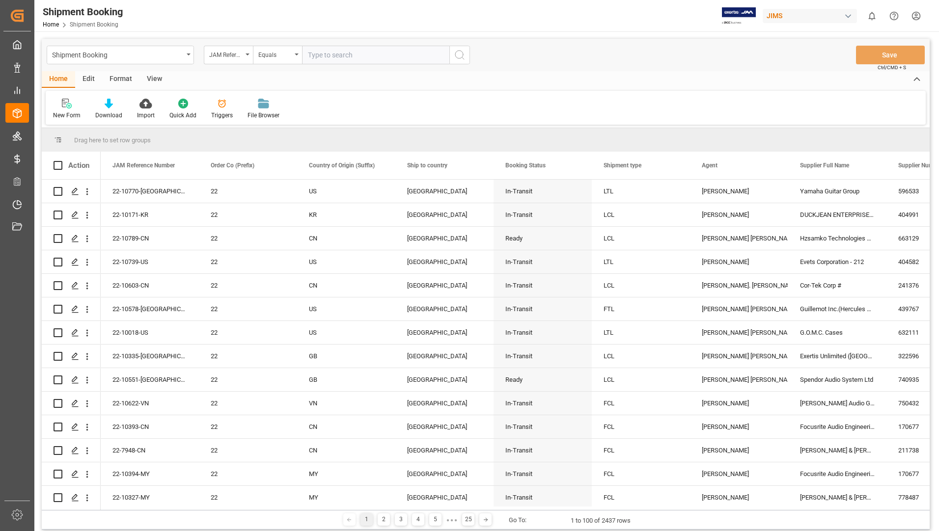
click at [318, 55] on input "text" at bounding box center [375, 55] width 147 height 19
type input "22-10335-gb"
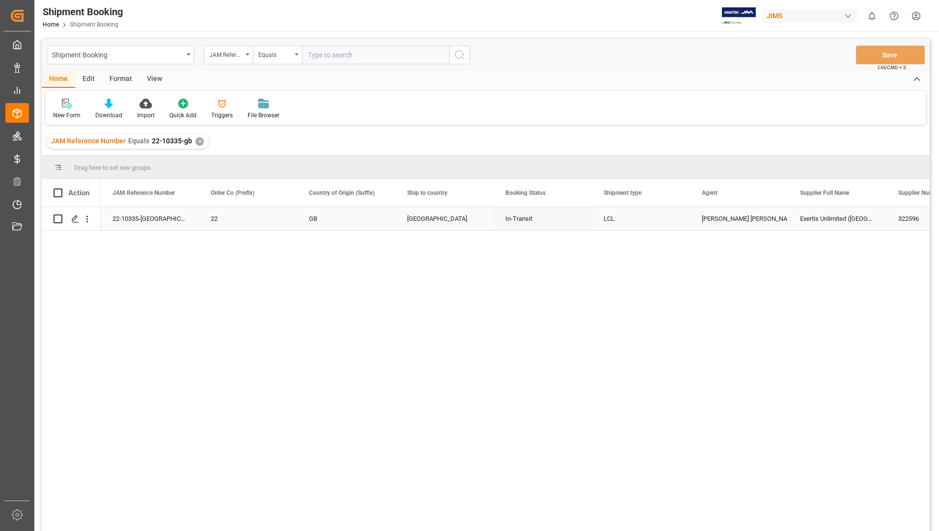
click at [54, 218] on input "Press Space to toggle row selection (unchecked)" at bounding box center [58, 219] width 9 height 9
checkbox input "true"
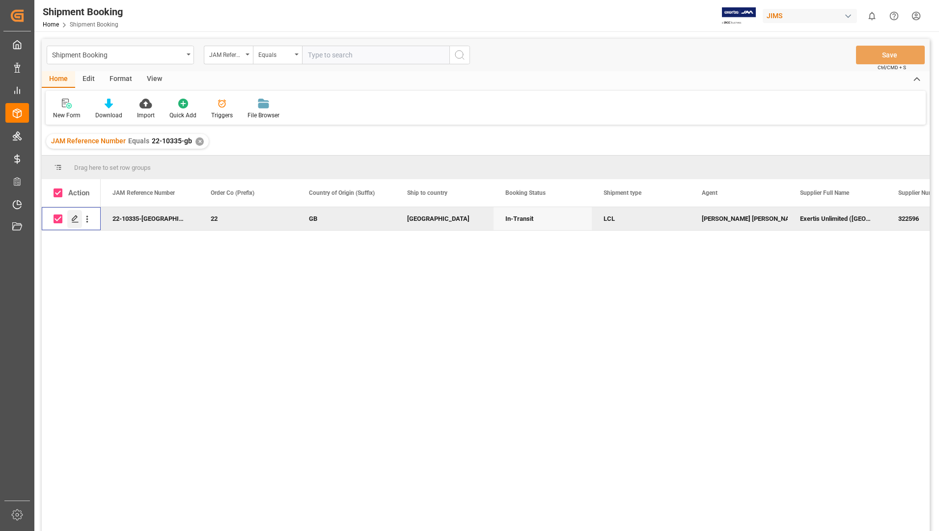
click at [77, 221] on icon "Press SPACE to deselect this row." at bounding box center [75, 219] width 8 height 8
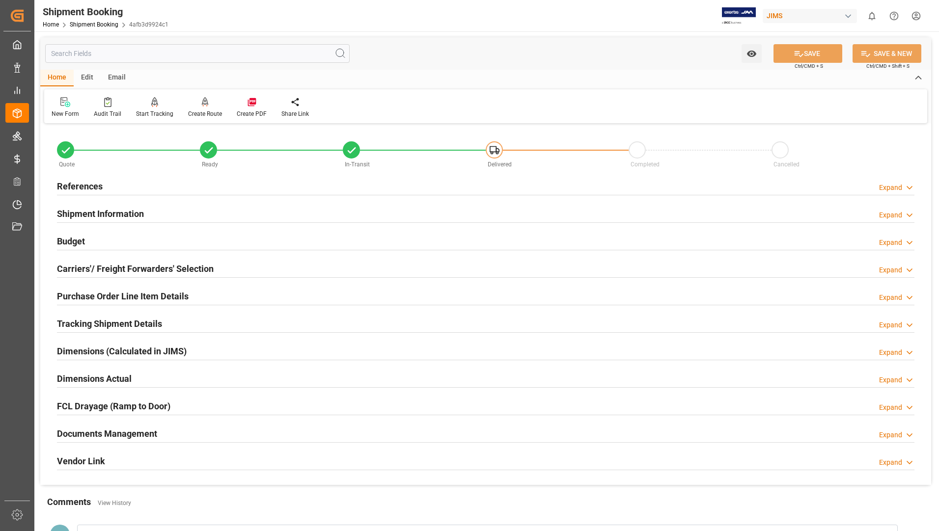
click at [113, 431] on h2 "Documents Management" at bounding box center [107, 433] width 100 height 13
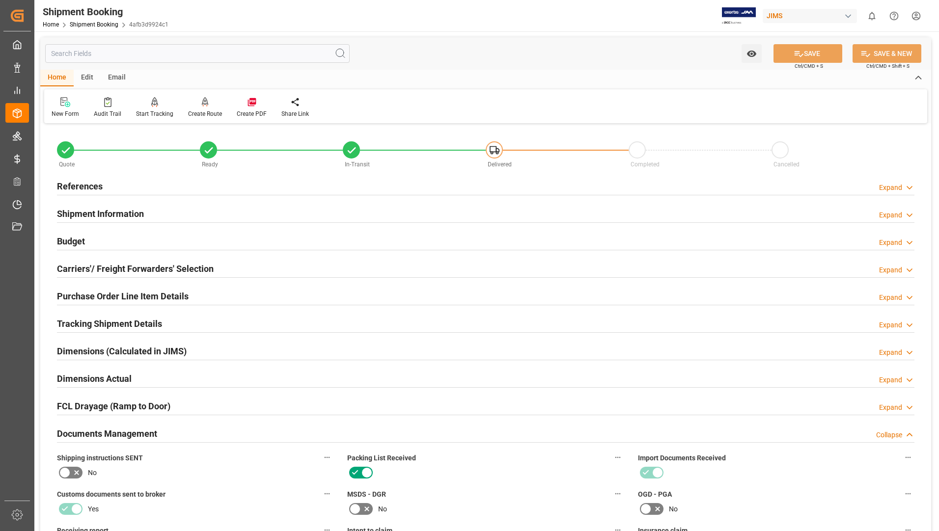
scroll to position [295, 0]
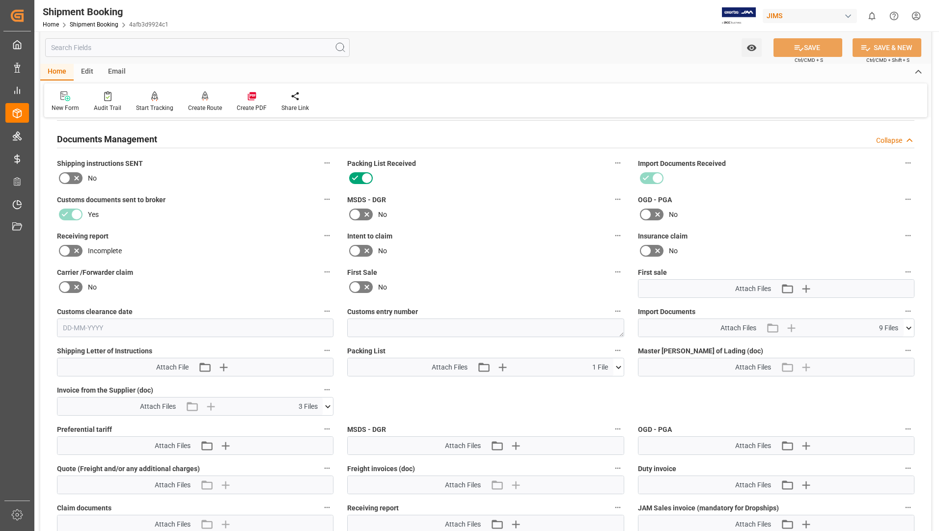
click at [617, 366] on icon at bounding box center [618, 367] width 10 height 10
click at [616, 385] on icon at bounding box center [613, 385] width 10 height 10
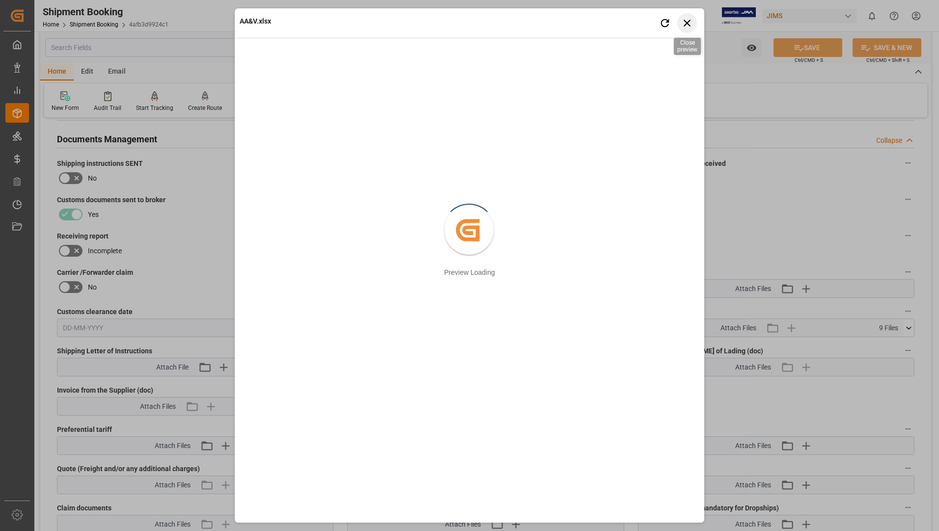
click at [686, 25] on icon "button" at bounding box center [687, 23] width 12 height 12
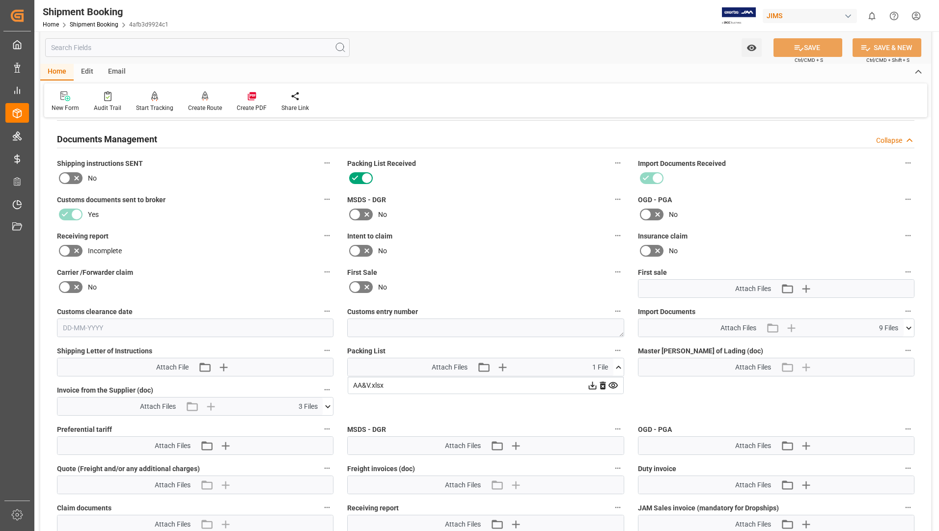
click at [592, 386] on icon at bounding box center [592, 386] width 8 height 8
click at [326, 406] on icon at bounding box center [327, 406] width 5 height 3
click at [298, 424] on icon at bounding box center [302, 425] width 10 height 10
click at [299, 426] on icon at bounding box center [302, 425] width 10 height 10
click at [300, 434] on icon at bounding box center [302, 435] width 10 height 10
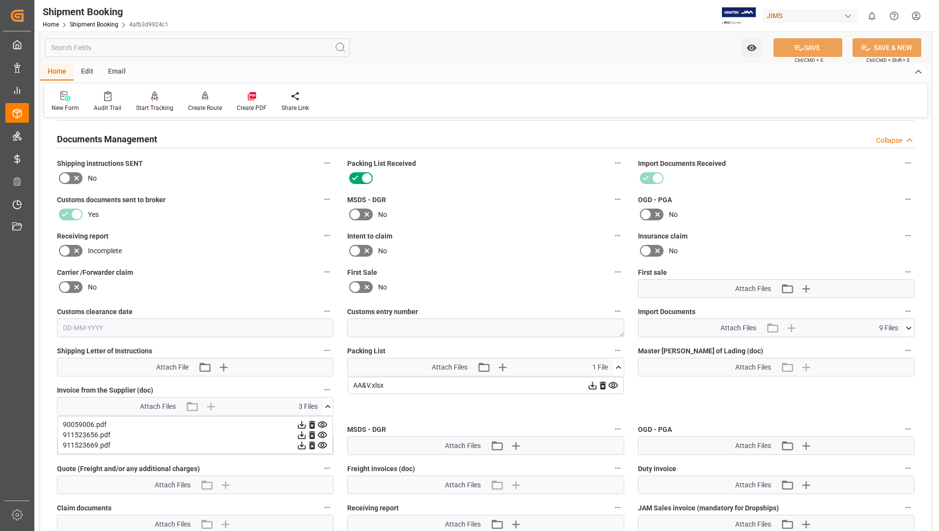
click at [300, 448] on icon at bounding box center [302, 446] width 8 height 8
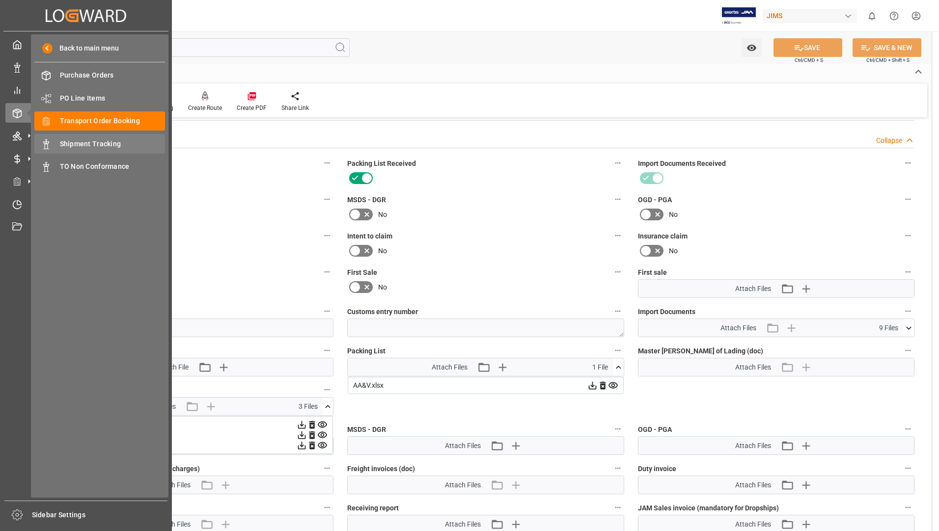
click at [90, 140] on span "Shipment Tracking" at bounding box center [113, 144] width 106 height 10
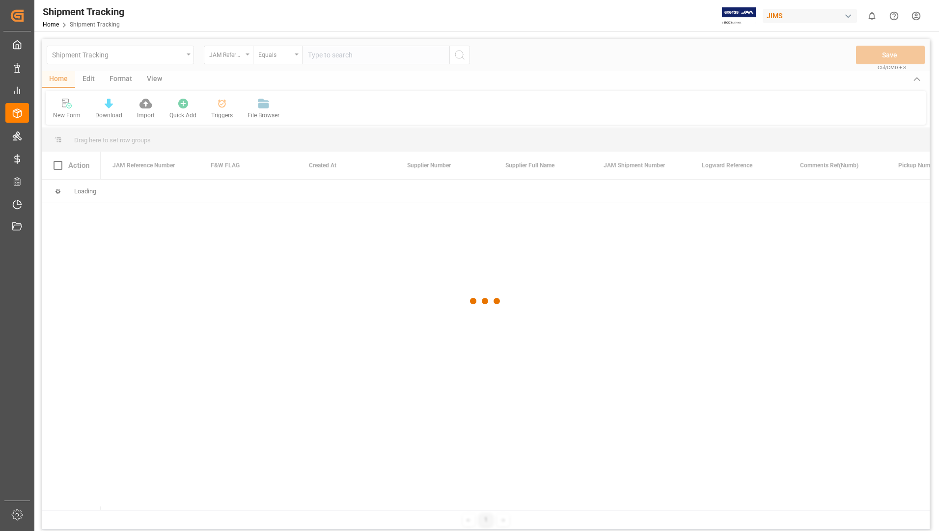
click at [247, 55] on div at bounding box center [486, 301] width 888 height 525
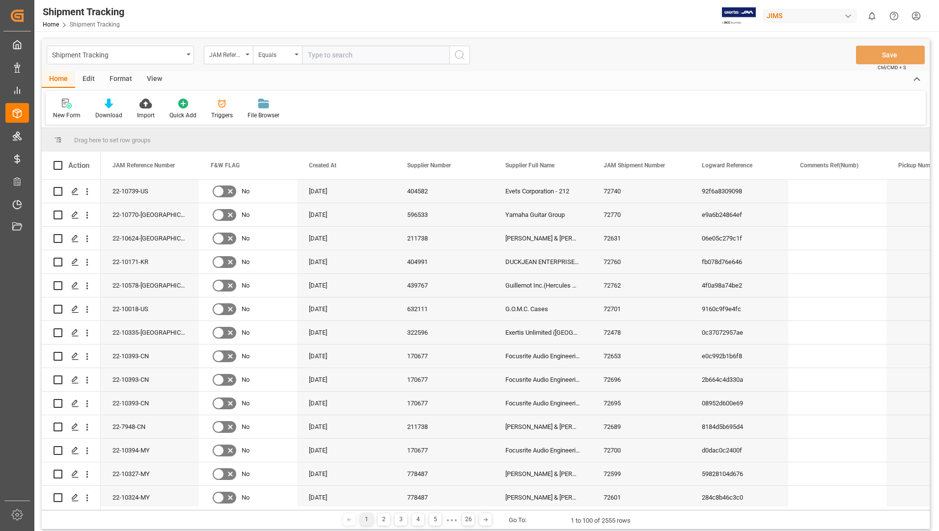
click at [247, 55] on div "JAM Reference Number" at bounding box center [228, 55] width 49 height 19
type input "5453990813"
click at [248, 57] on div "JAM Reference Number" at bounding box center [228, 55] width 49 height 19
click at [249, 54] on icon "open menu" at bounding box center [247, 55] width 4 height 2
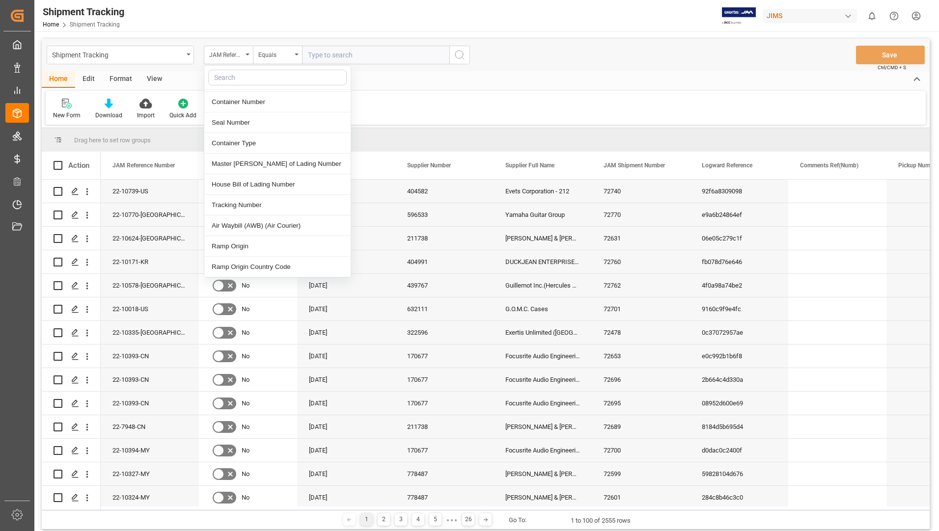
scroll to position [393, 0]
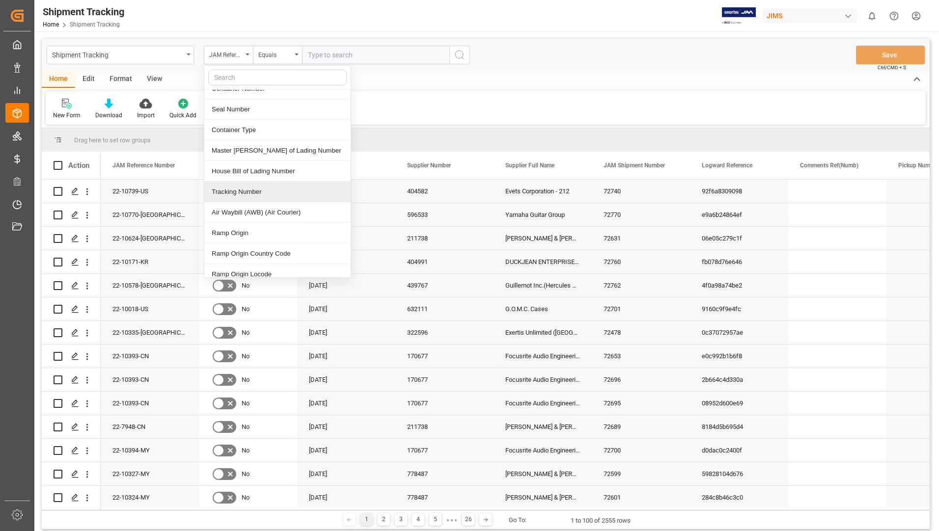
click at [245, 182] on div "Tracking Number" at bounding box center [277, 192] width 146 height 21
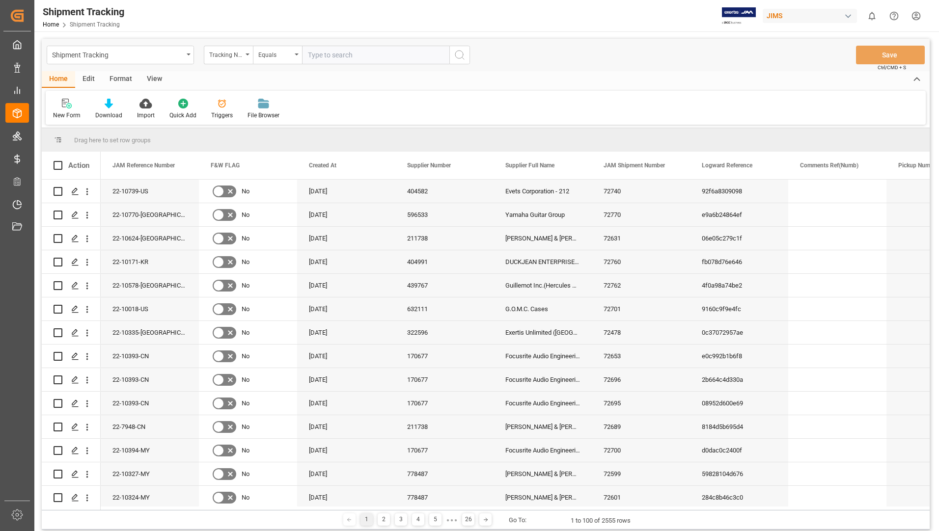
click at [394, 55] on input "text" at bounding box center [375, 55] width 147 height 19
paste input "5453990813"
type input "5453990813"
click at [463, 56] on icon "search button" at bounding box center [460, 55] width 12 height 12
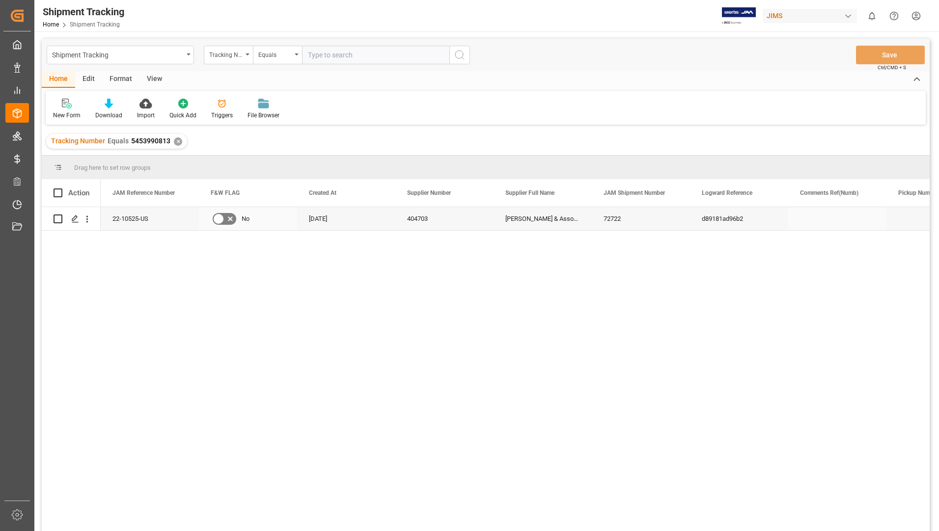
click at [59, 221] on input "Press Space to toggle row selection (unchecked)" at bounding box center [58, 219] width 9 height 9
checkbox input "true"
click at [68, 219] on div "Press SPACE to deselect this row." at bounding box center [74, 219] width 15 height 18
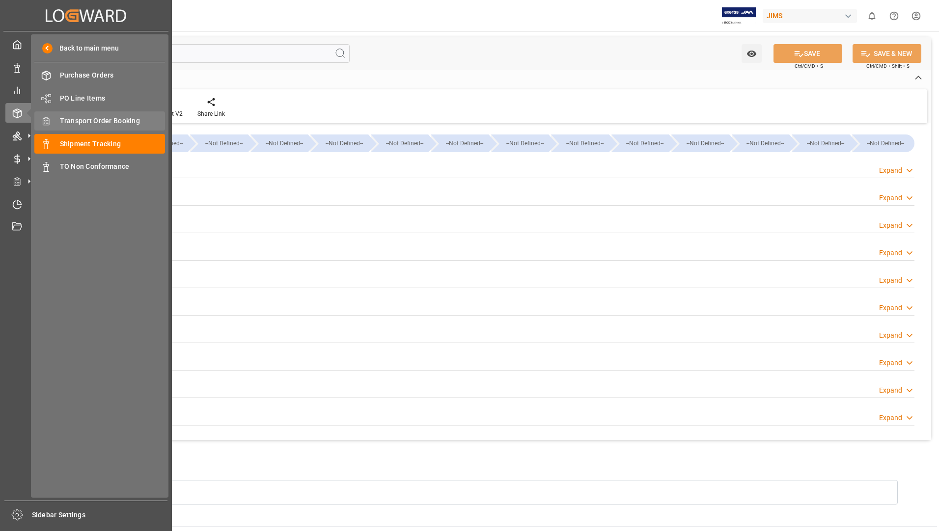
click at [104, 119] on span "Transport Order Booking" at bounding box center [113, 121] width 106 height 10
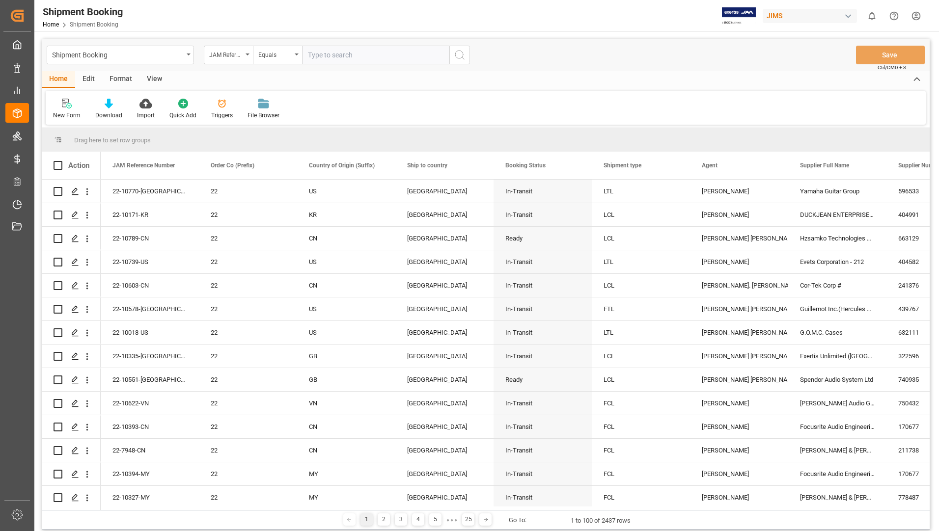
click at [388, 56] on input "text" at bounding box center [375, 55] width 147 height 19
type input "22-10525-us"
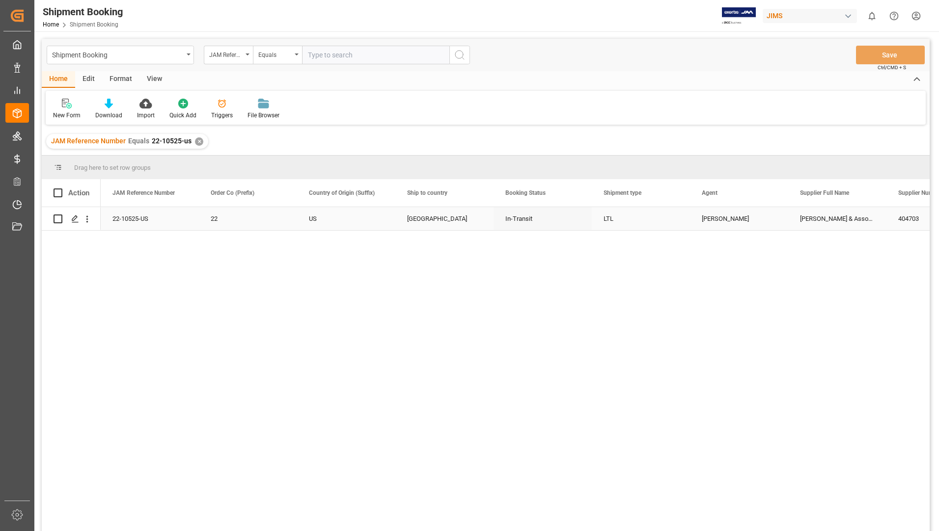
click at [54, 219] on input "Press Space to toggle row selection (unchecked)" at bounding box center [58, 219] width 9 height 9
checkbox input "true"
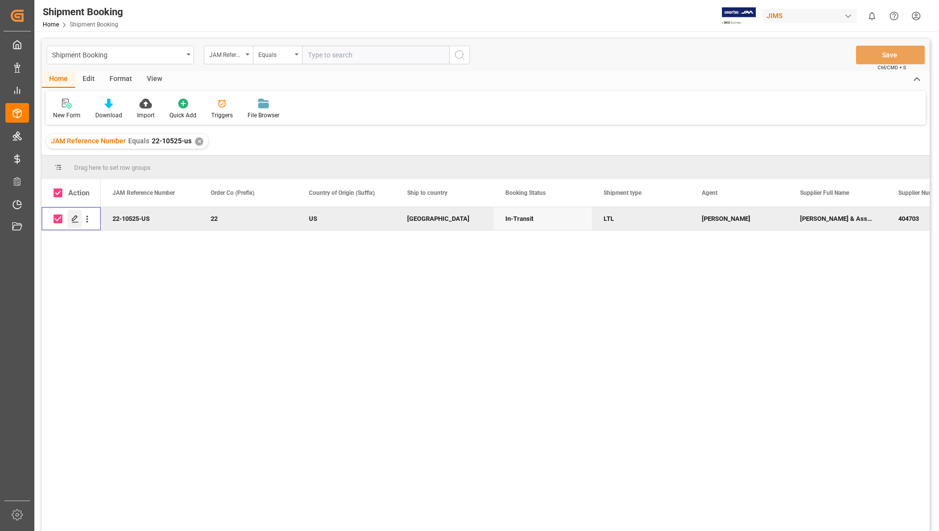
click at [75, 219] on polygon "Press SPACE to deselect this row." at bounding box center [74, 218] width 5 height 5
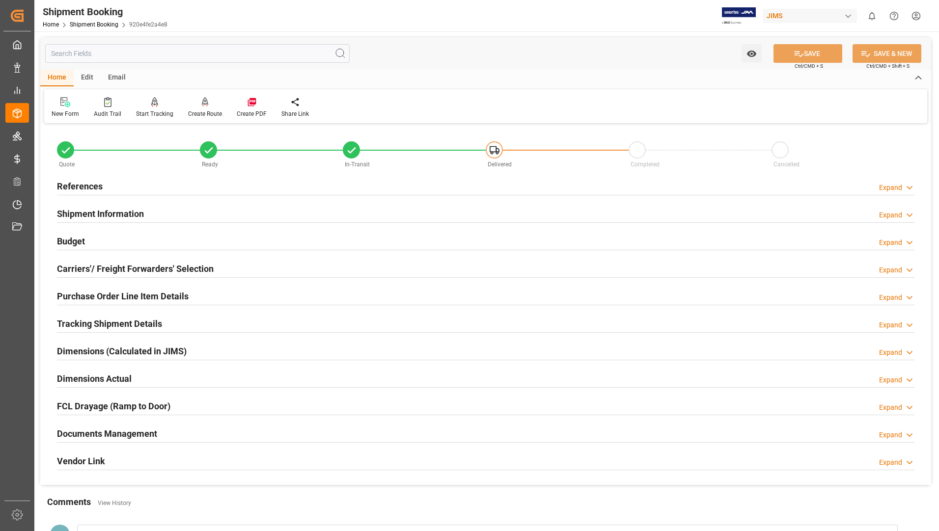
click at [135, 431] on h2 "Documents Management" at bounding box center [107, 433] width 100 height 13
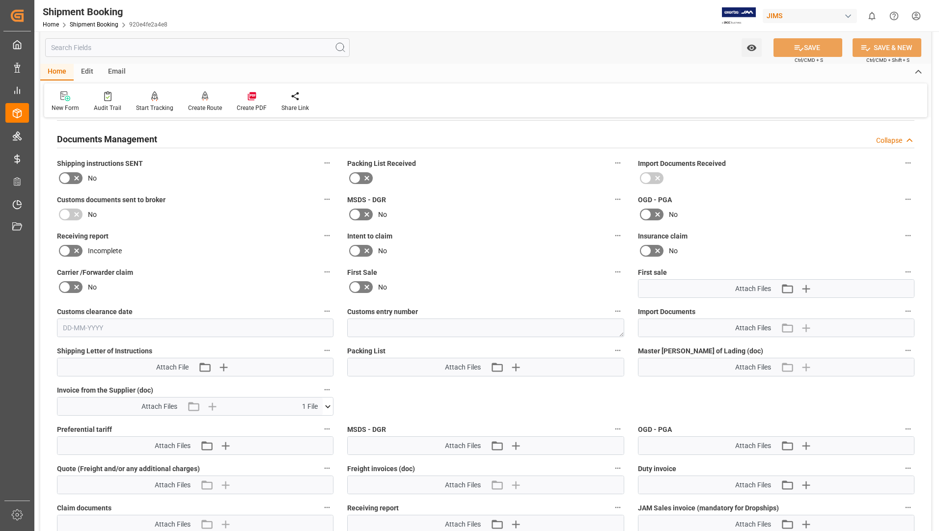
scroll to position [393, 0]
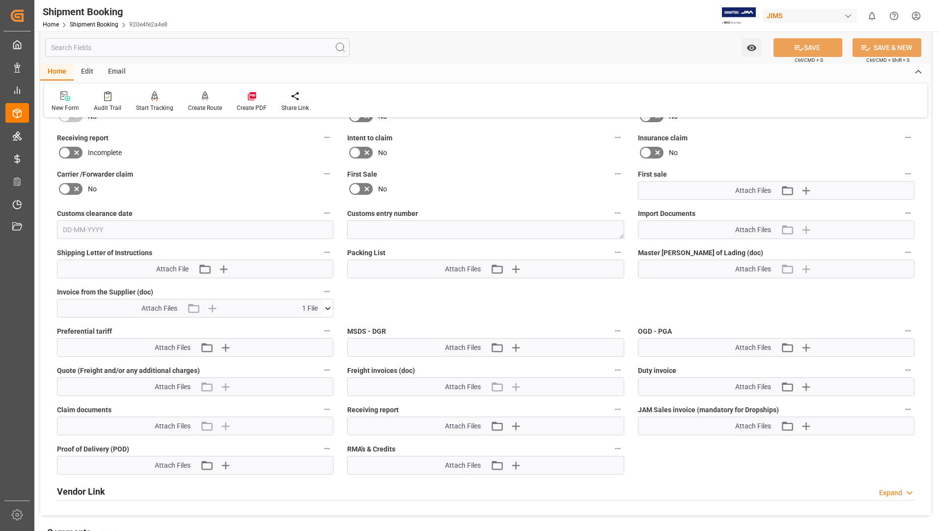
click at [329, 306] on icon at bounding box center [328, 308] width 10 height 10
click at [322, 326] on icon at bounding box center [322, 327] width 10 height 10
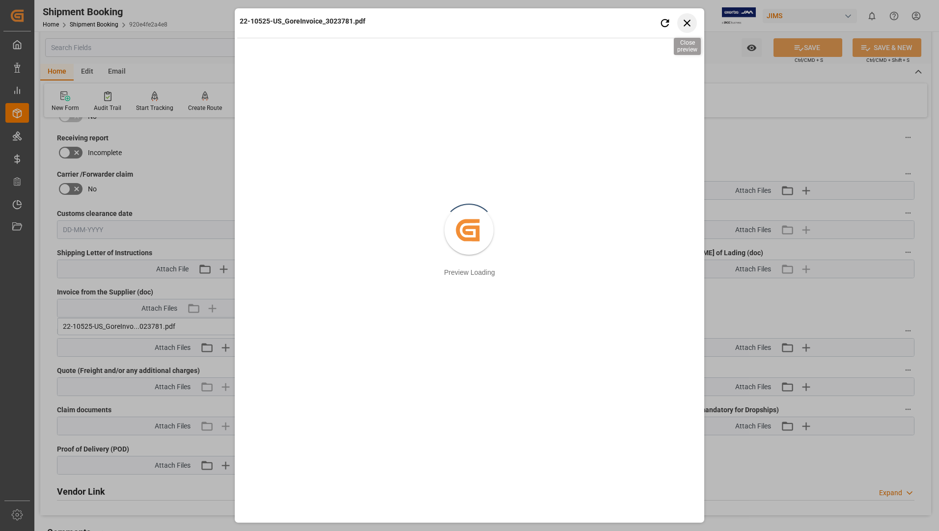
click at [686, 20] on icon "button" at bounding box center [687, 23] width 12 height 12
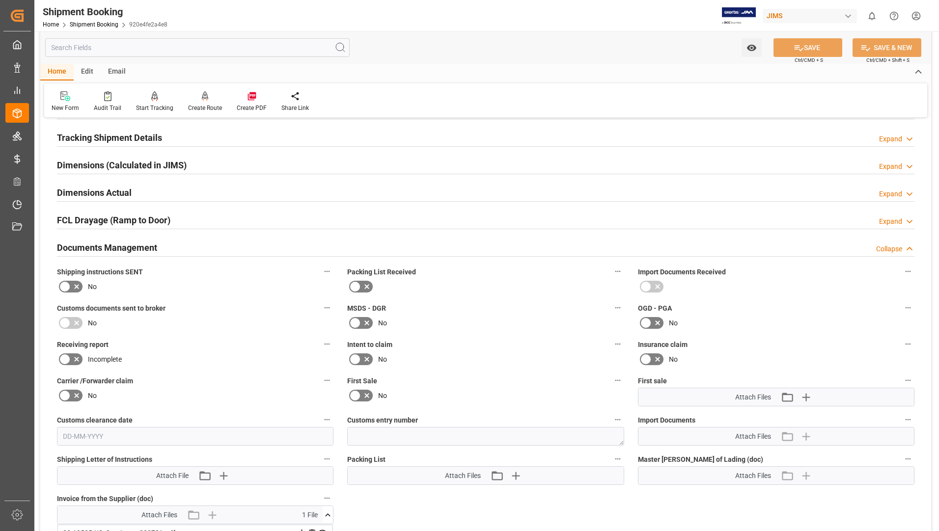
scroll to position [0, 0]
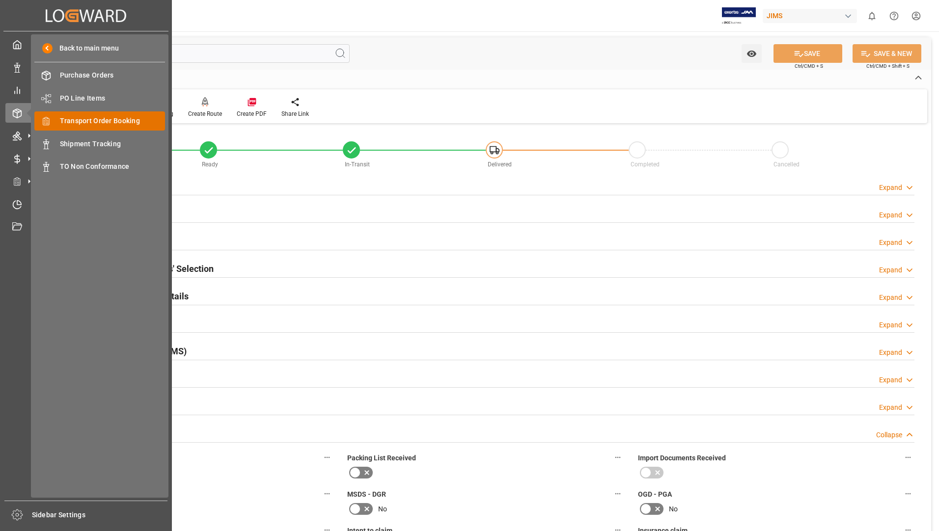
click at [126, 124] on span "Transport Order Booking" at bounding box center [113, 121] width 106 height 10
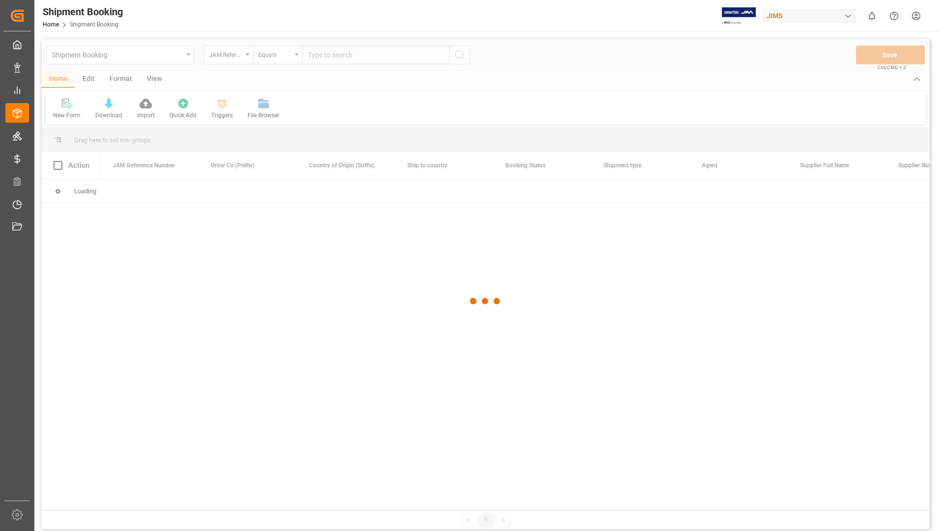
click at [377, 55] on div at bounding box center [486, 301] width 888 height 525
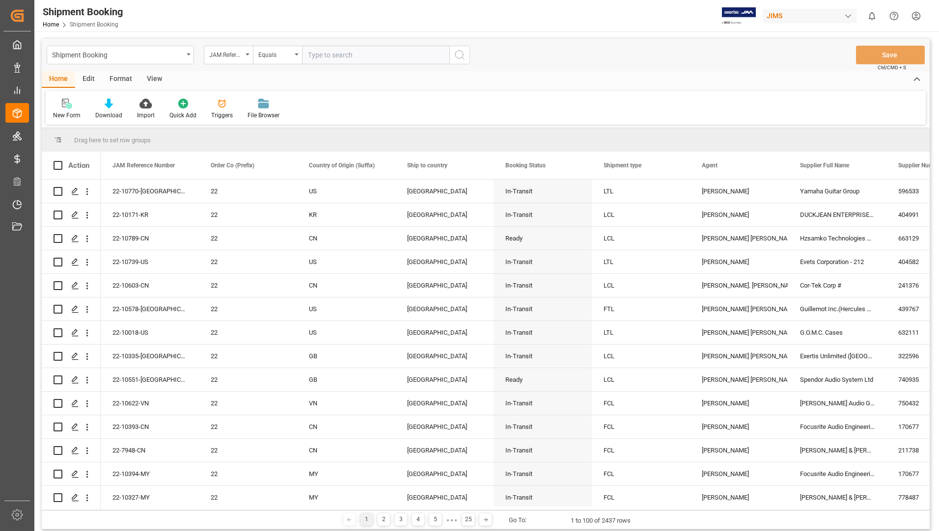
click at [377, 55] on input "text" at bounding box center [375, 55] width 147 height 19
type input "22-9446-my"
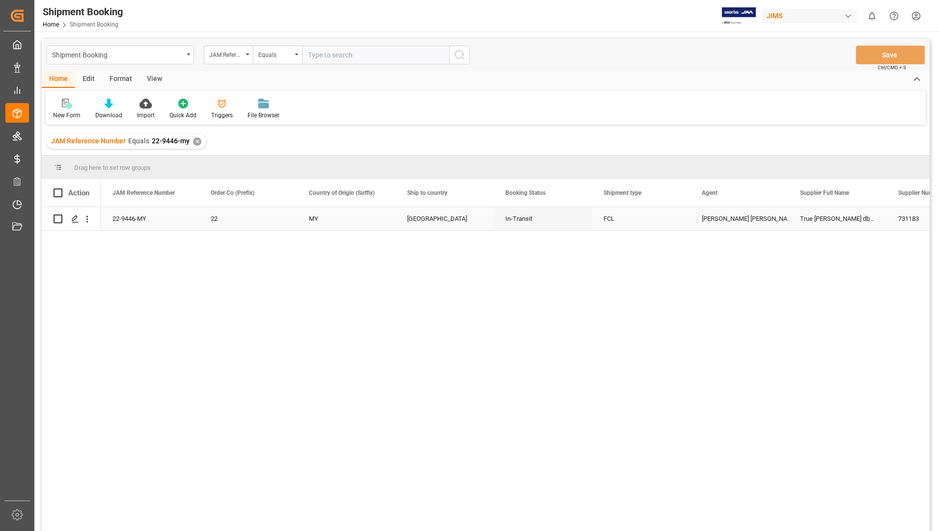
click at [58, 217] on input "Press Space to toggle row selection (unchecked)" at bounding box center [58, 219] width 9 height 9
checkbox input "true"
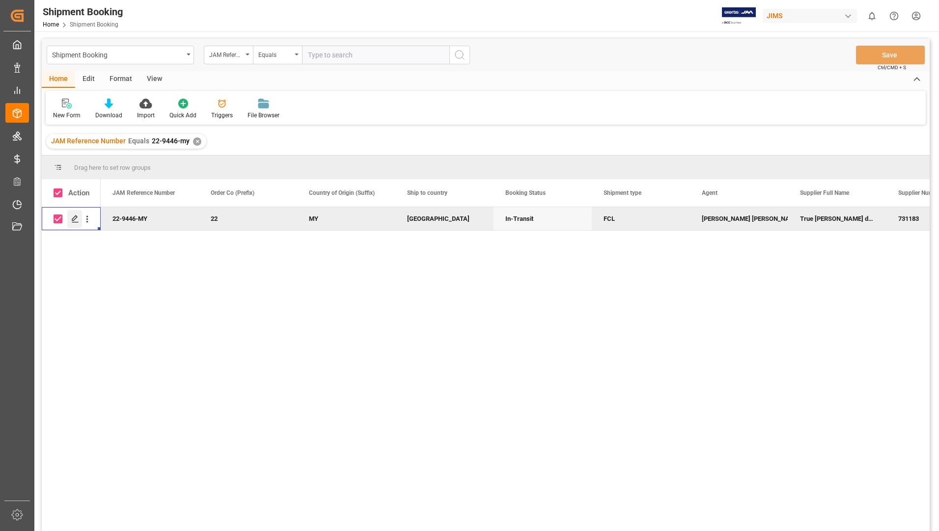
click at [76, 220] on icon "Press SPACE to deselect this row." at bounding box center [75, 219] width 8 height 8
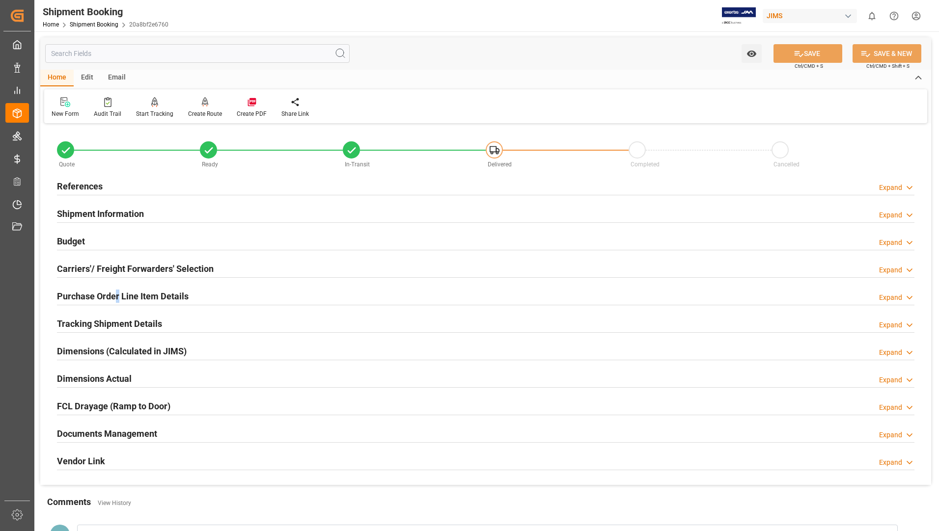
click at [117, 288] on div "Purchase Order Line Item Details" at bounding box center [123, 295] width 132 height 19
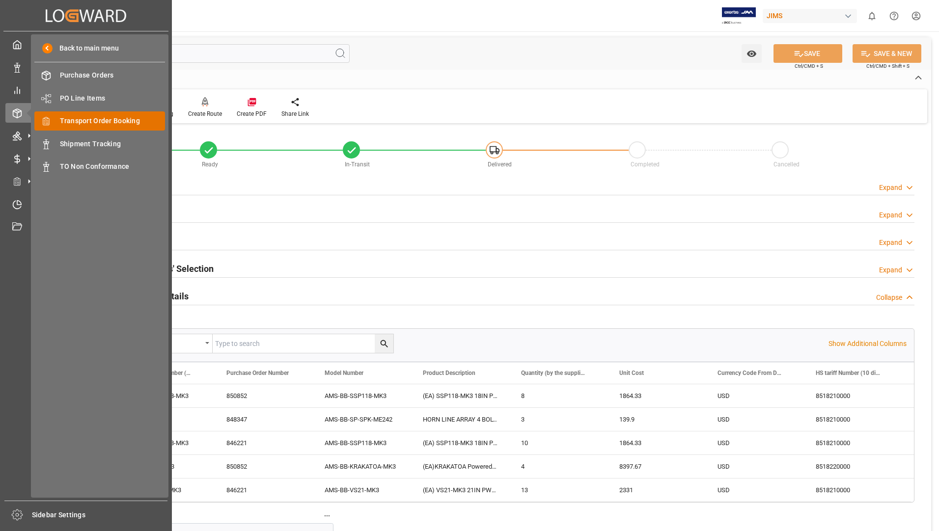
click at [100, 121] on span "Transport Order Booking" at bounding box center [113, 121] width 106 height 10
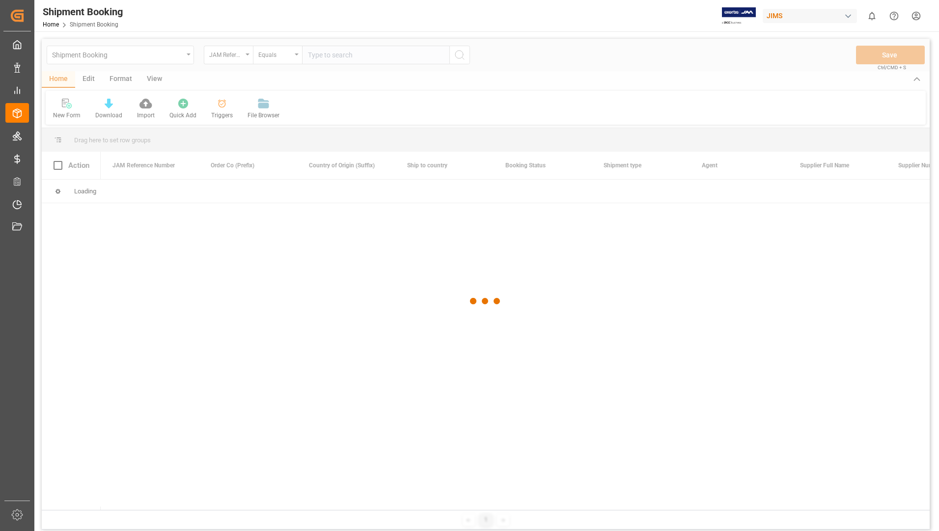
click at [349, 59] on div at bounding box center [486, 301] width 888 height 525
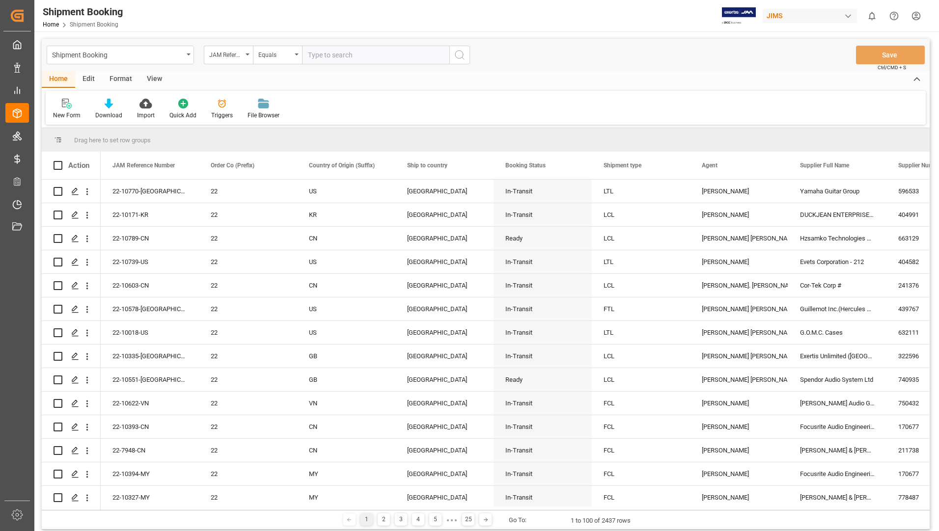
click at [352, 55] on input "text" at bounding box center [375, 55] width 147 height 19
type input "22-9528-my"
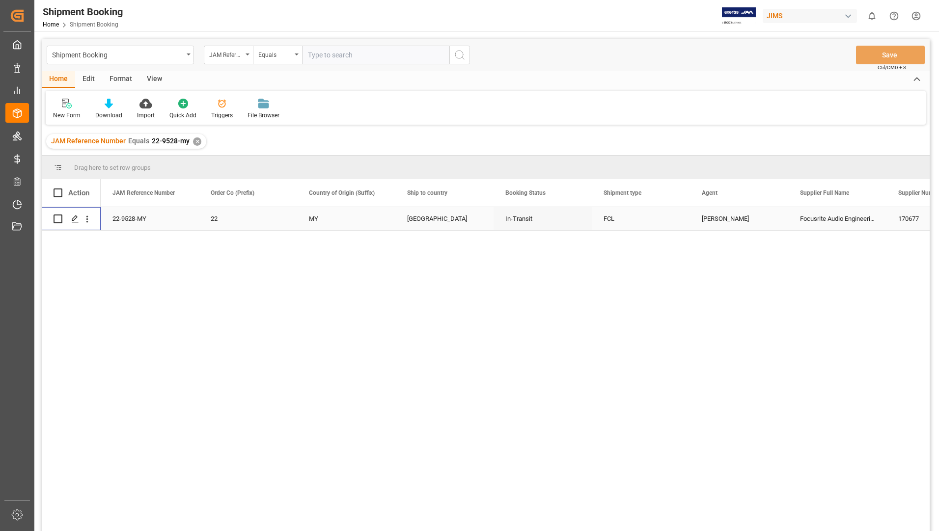
click at [59, 216] on input "Press Space to toggle row selection (unchecked)" at bounding box center [58, 219] width 9 height 9
checkbox input "true"
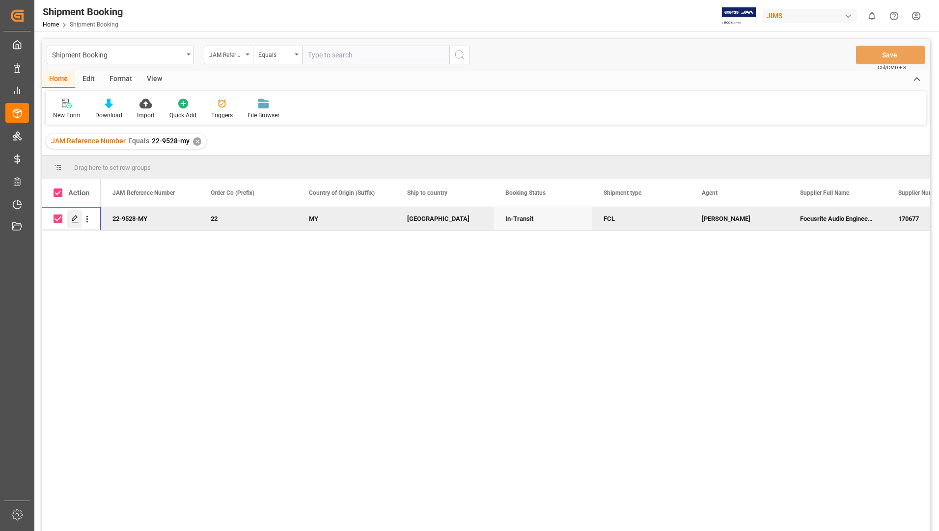
click at [74, 218] on polygon "Press SPACE to deselect this row." at bounding box center [74, 218] width 5 height 5
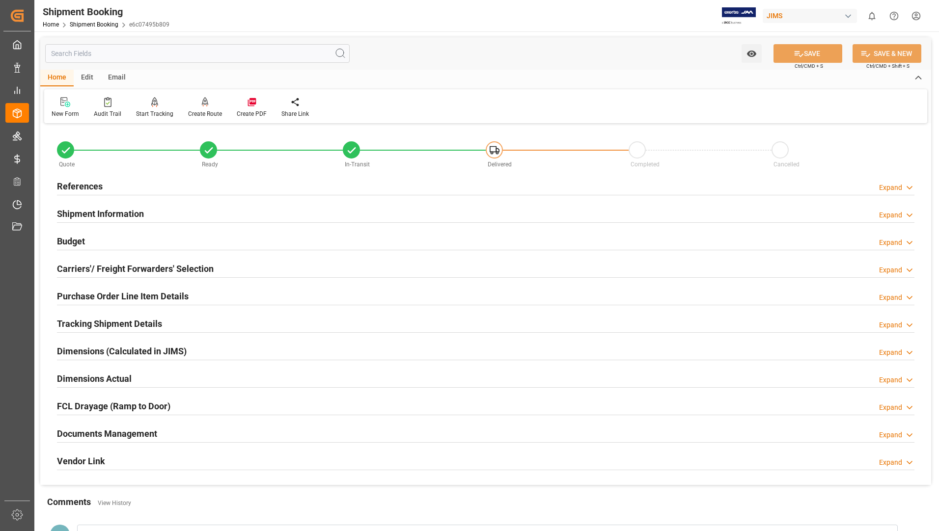
click at [117, 298] on h2 "Purchase Order Line Item Details" at bounding box center [123, 296] width 132 height 13
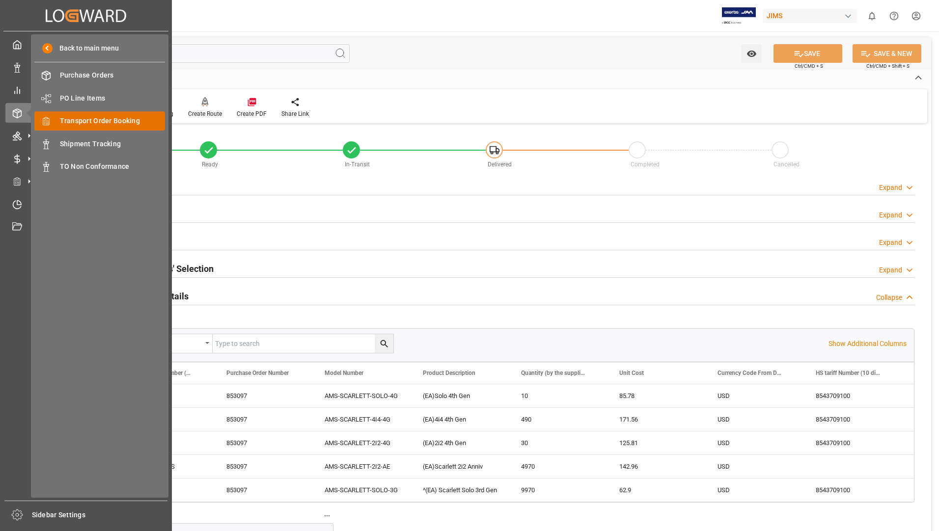
click at [98, 121] on span "Transport Order Booking" at bounding box center [113, 121] width 106 height 10
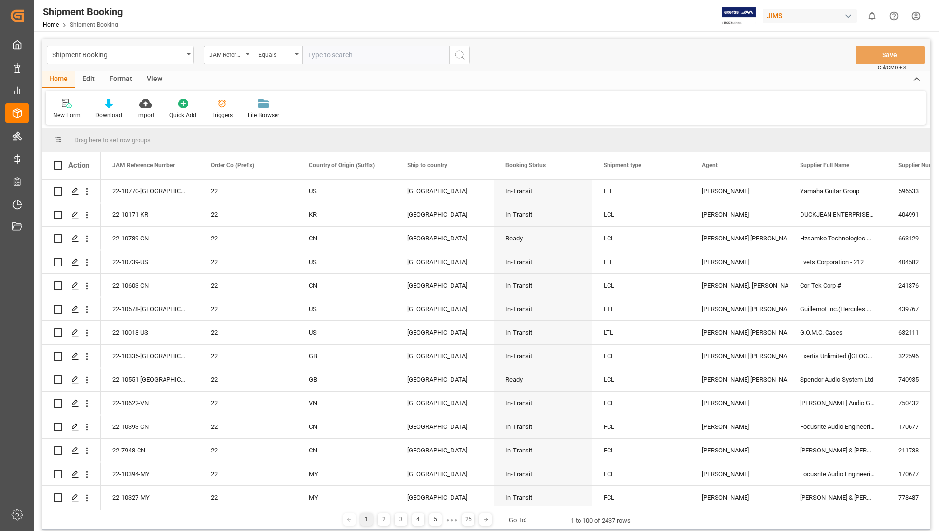
click at [338, 54] on input "text" at bounding box center [375, 55] width 147 height 19
type input "22-9328-cn"
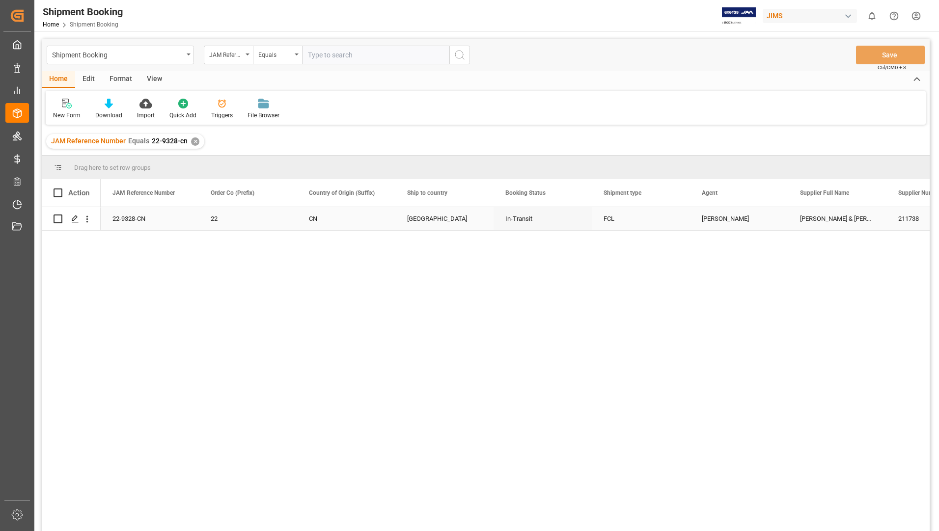
click at [59, 221] on input "Press Space to toggle row selection (unchecked)" at bounding box center [58, 219] width 9 height 9
checkbox input "true"
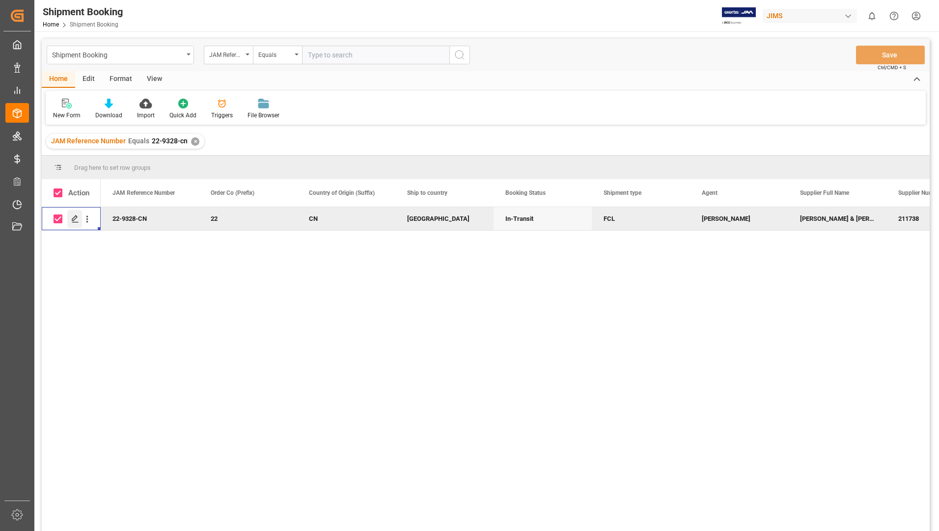
click at [76, 218] on polygon "Press SPACE to deselect this row." at bounding box center [74, 218] width 5 height 5
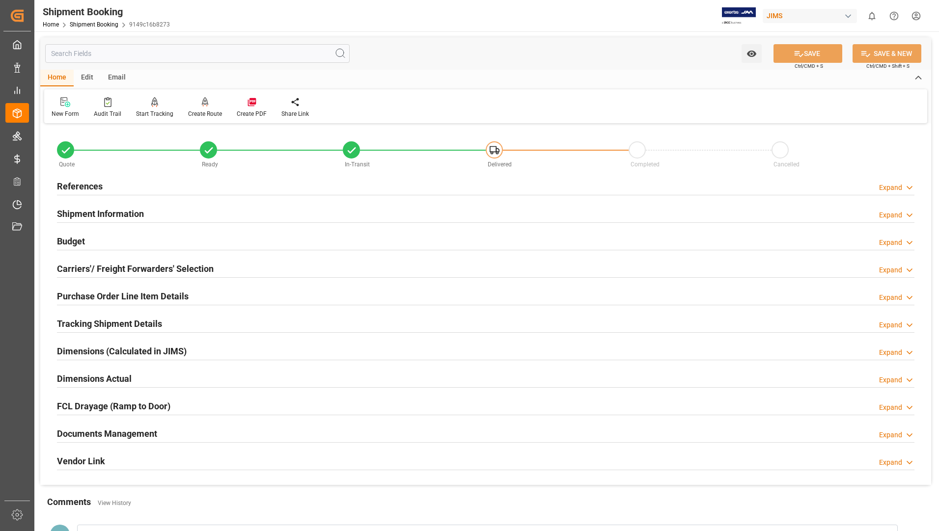
click at [104, 290] on div "Purchase Order Line Item Details" at bounding box center [123, 295] width 132 height 19
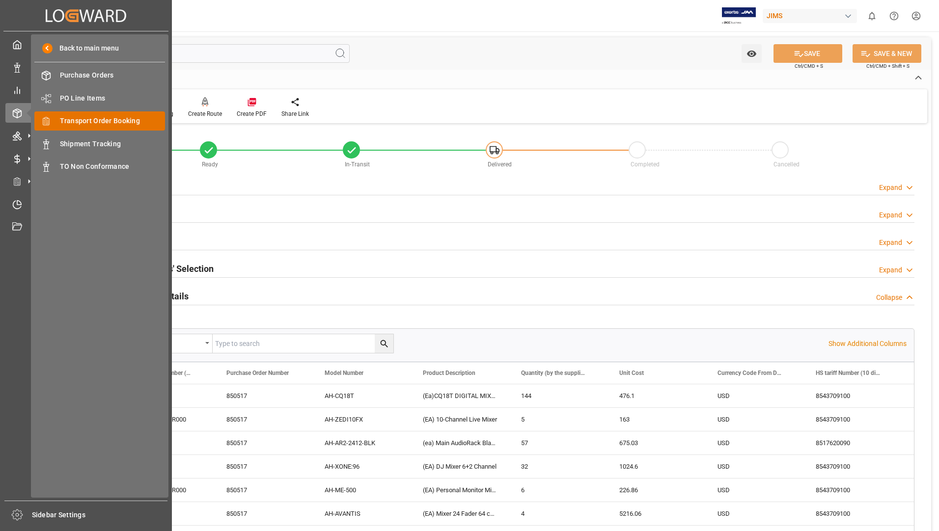
click at [112, 121] on span "Transport Order Booking" at bounding box center [113, 121] width 106 height 10
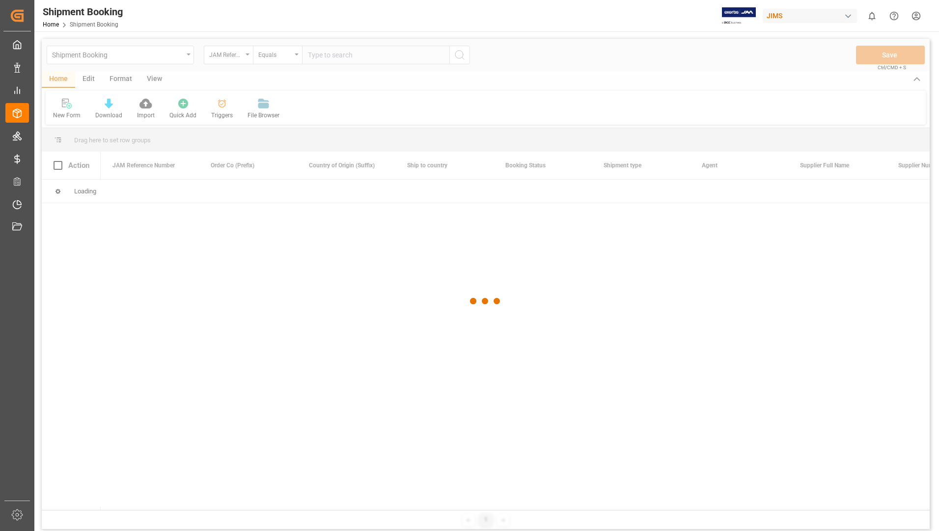
click at [395, 55] on div at bounding box center [486, 301] width 888 height 525
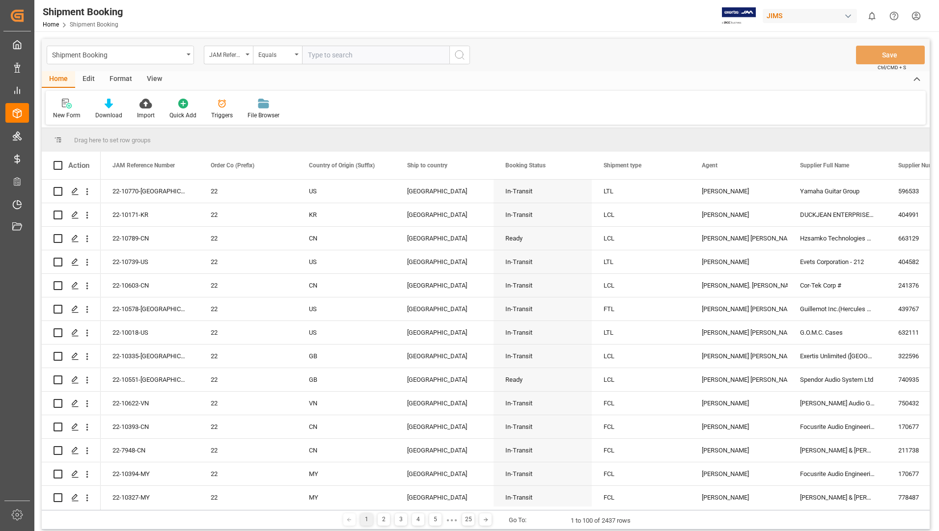
click at [395, 55] on input "text" at bounding box center [375, 55] width 147 height 19
type input "22-9700-de"
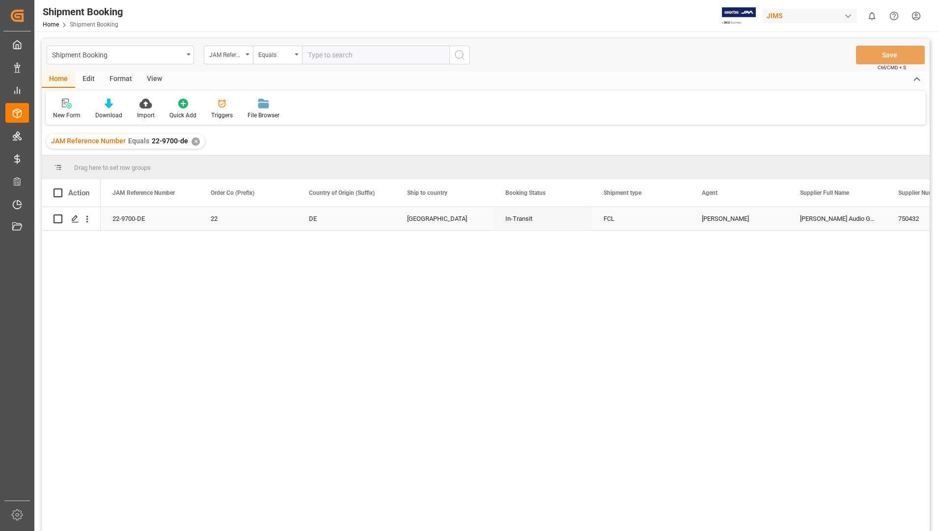
click at [56, 218] on input "Press Space to toggle row selection (unchecked)" at bounding box center [58, 219] width 9 height 9
checkbox input "true"
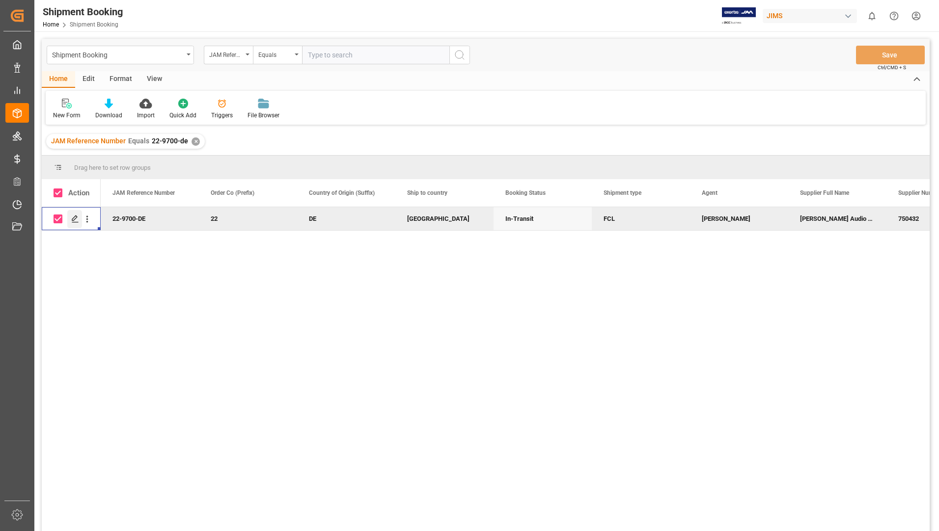
click at [73, 218] on icon "Press SPACE to deselect this row." at bounding box center [75, 219] width 8 height 8
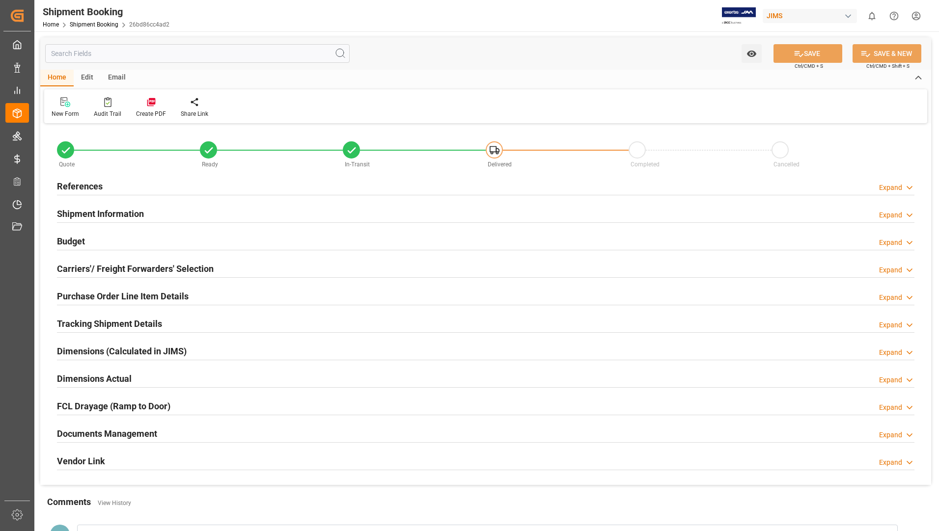
type input "38"
click at [134, 291] on h2 "Purchase Order Line Item Details" at bounding box center [123, 296] width 132 height 13
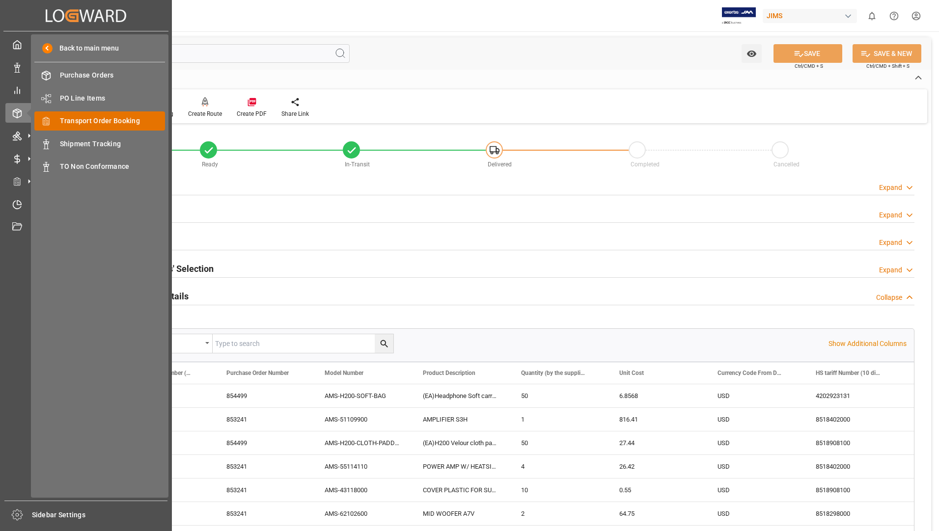
click at [113, 122] on span "Transport Order Booking" at bounding box center [113, 121] width 106 height 10
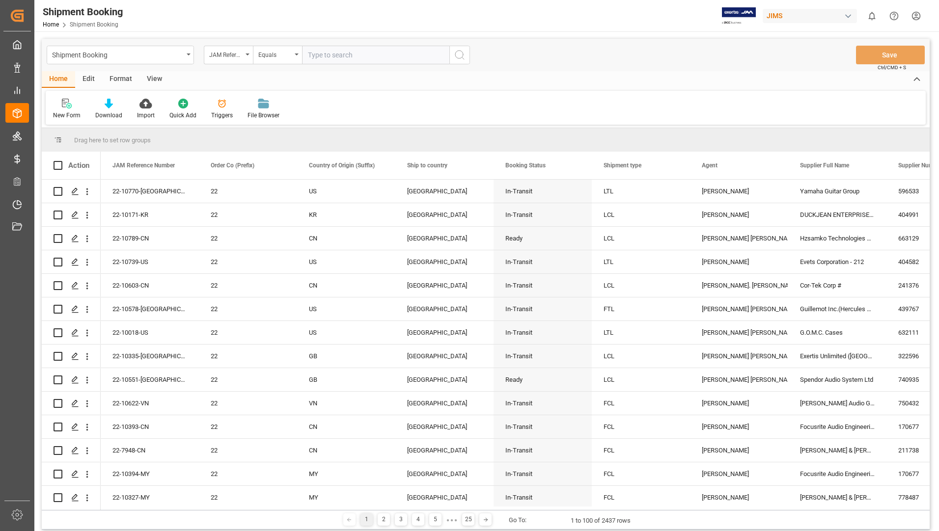
click at [366, 59] on input "text" at bounding box center [375, 55] width 147 height 19
type input "22-10305-it"
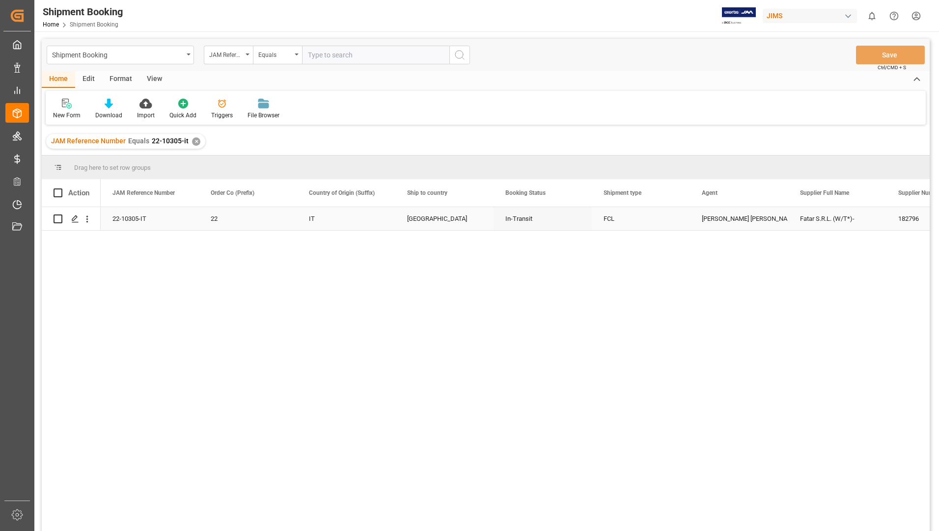
click at [55, 218] on input "Press Space to toggle row selection (unchecked)" at bounding box center [58, 219] width 9 height 9
checkbox input "true"
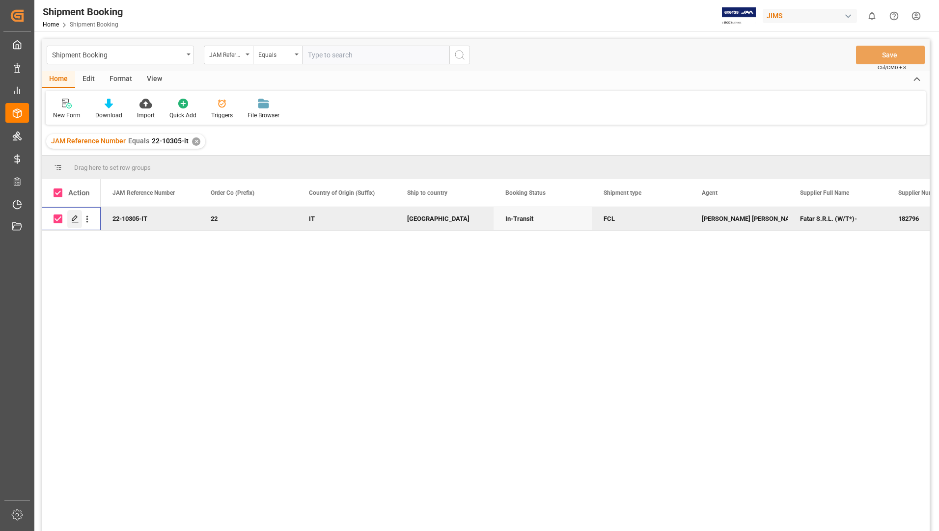
click at [74, 219] on icon "Press SPACE to deselect this row." at bounding box center [75, 219] width 8 height 8
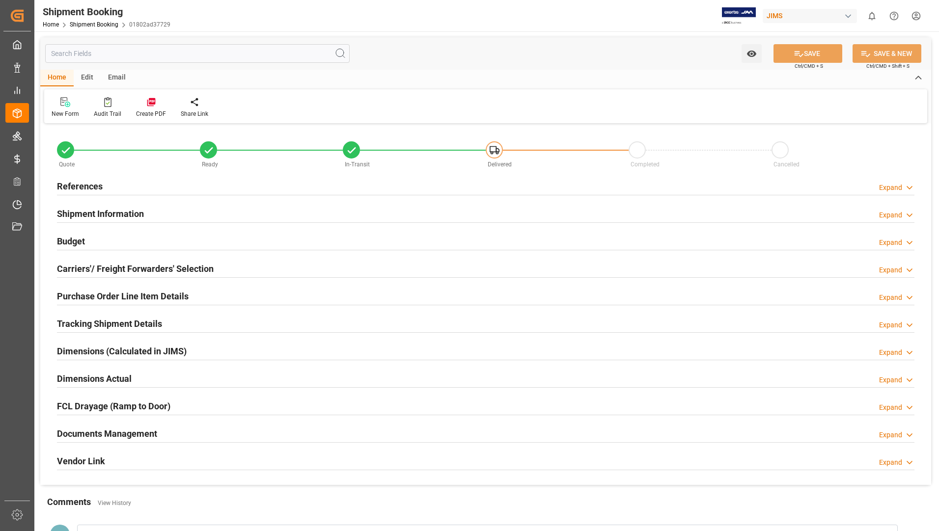
type input "5"
click at [80, 298] on h2 "Purchase Order Line Item Details" at bounding box center [123, 296] width 132 height 13
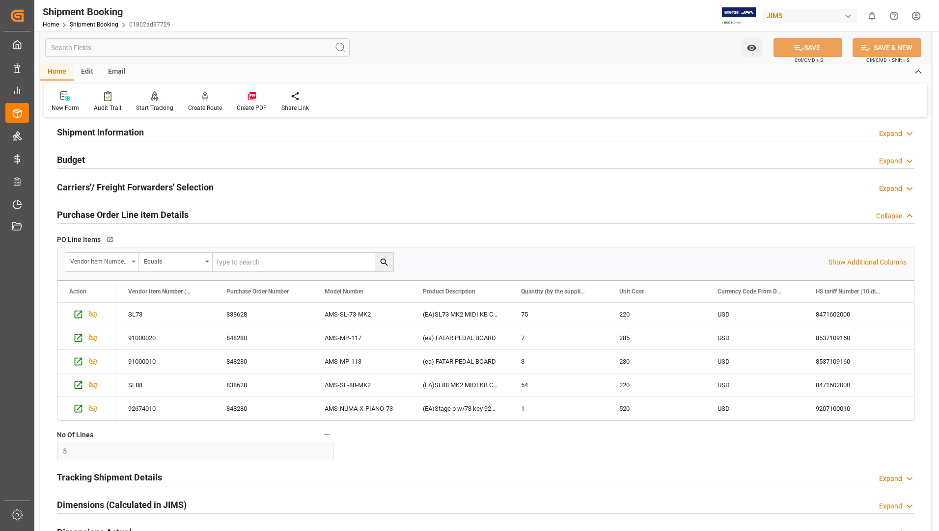
scroll to position [245, 0]
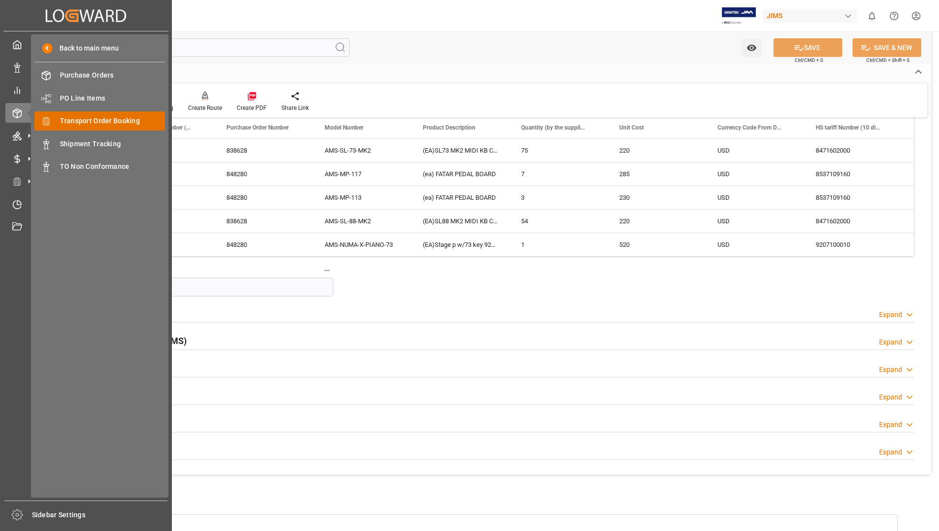
click at [125, 114] on div "Transport Order Booking Transport Order Booking" at bounding box center [99, 120] width 131 height 19
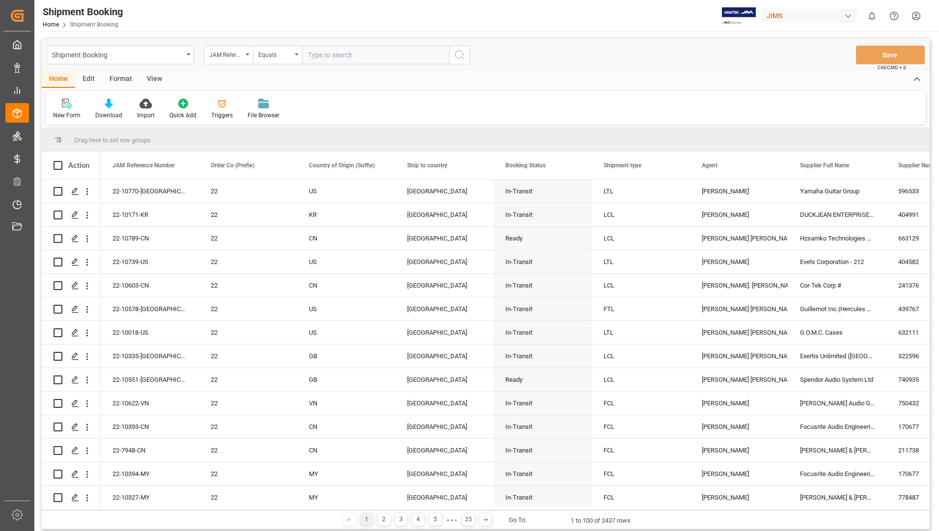
click at [408, 55] on input "text" at bounding box center [375, 55] width 147 height 19
type input "22-9843-it"
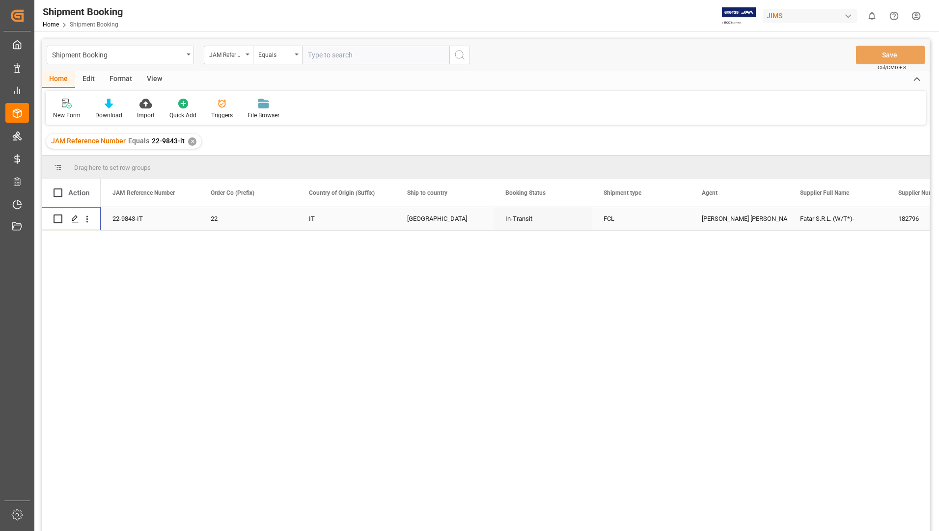
click at [57, 218] on input "Press Space to toggle row selection (unchecked)" at bounding box center [58, 219] width 9 height 9
checkbox input "true"
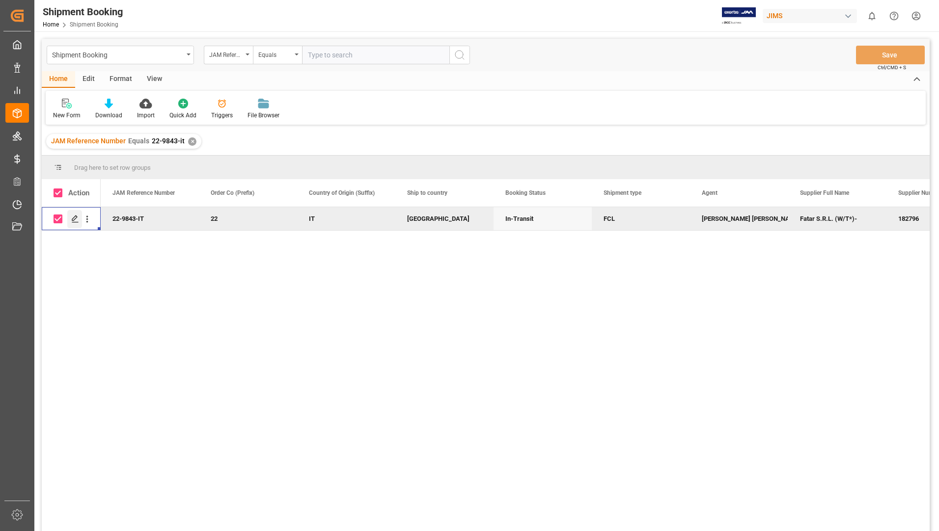
click at [76, 221] on icon "Press SPACE to deselect this row." at bounding box center [75, 219] width 8 height 8
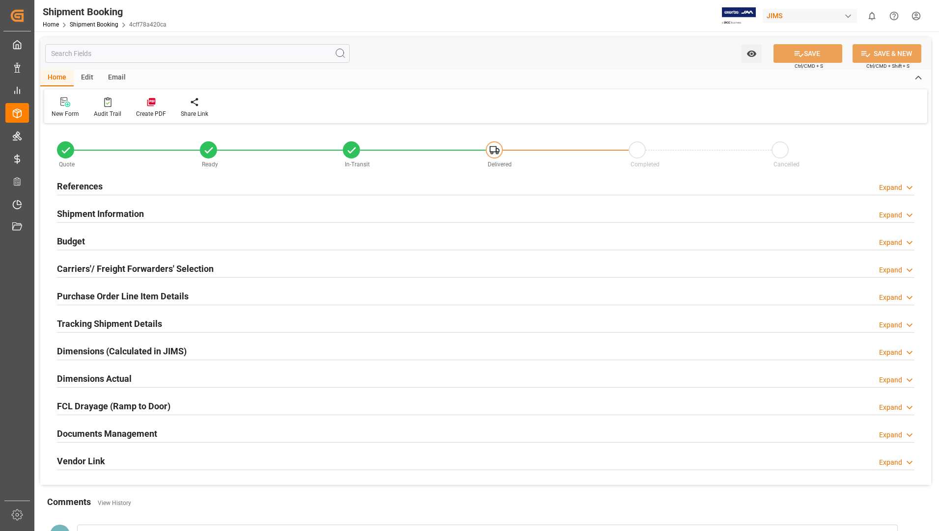
type input "28"
click at [121, 297] on h2 "Purchase Order Line Item Details" at bounding box center [123, 296] width 132 height 13
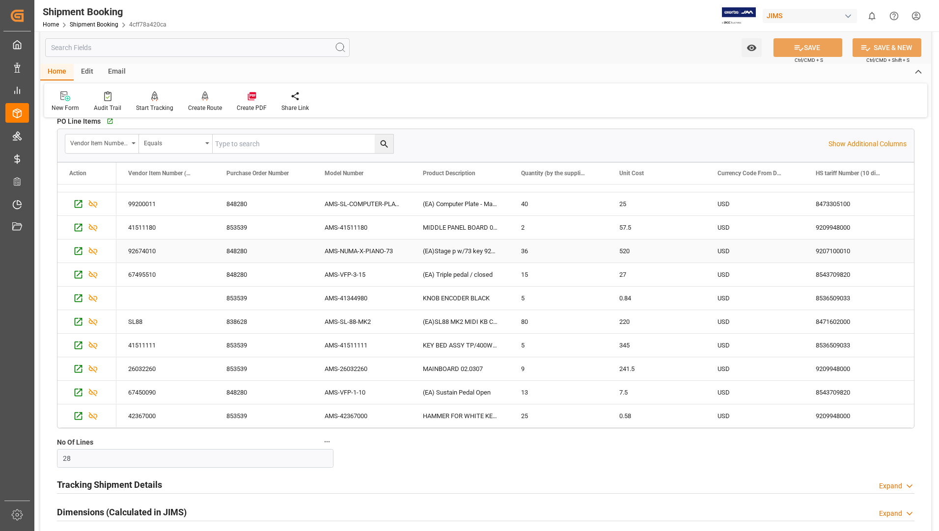
scroll to position [295, 0]
